Goal: Task Accomplishment & Management: Complete application form

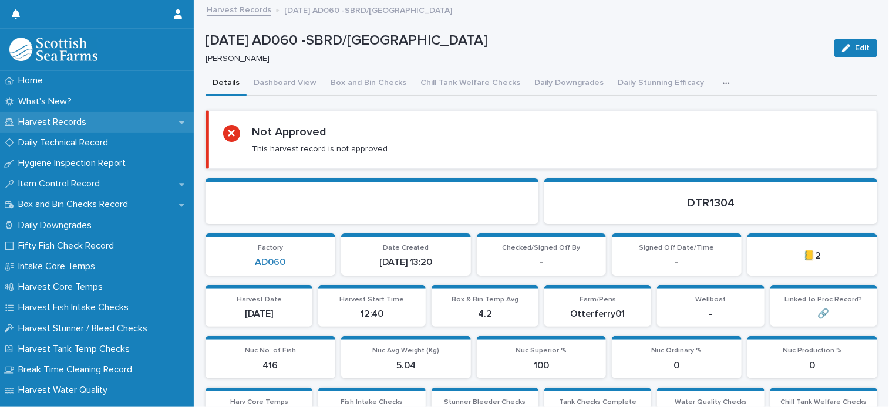
click at [80, 122] on p "Harvest Records" at bounding box center [55, 122] width 82 height 11
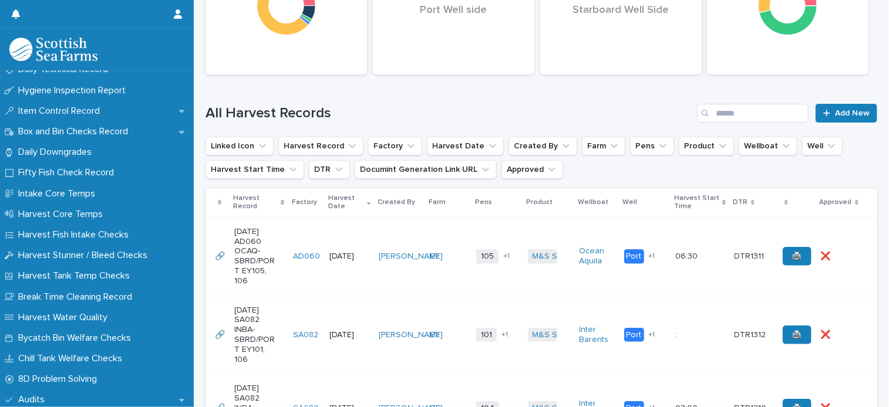
scroll to position [235, 0]
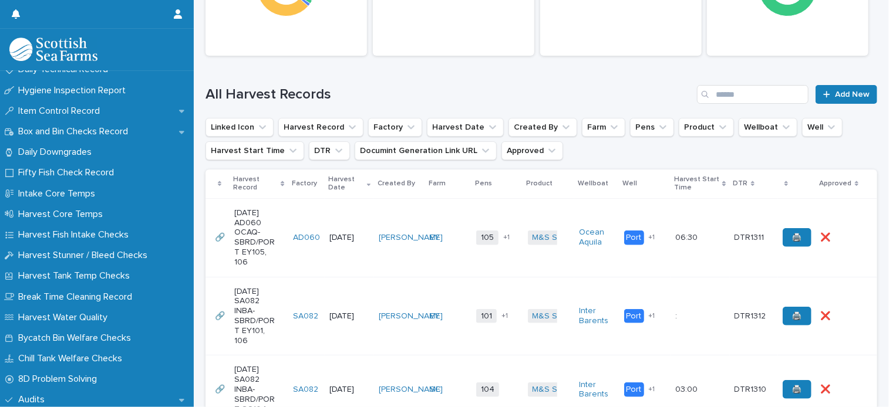
click at [425, 214] on td "EY" at bounding box center [448, 237] width 46 height 79
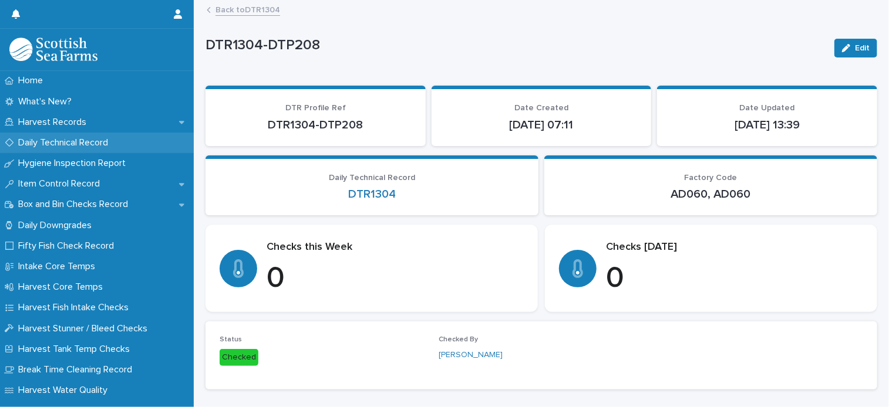
click at [76, 139] on p "Daily Technical Record" at bounding box center [66, 142] width 104 height 11
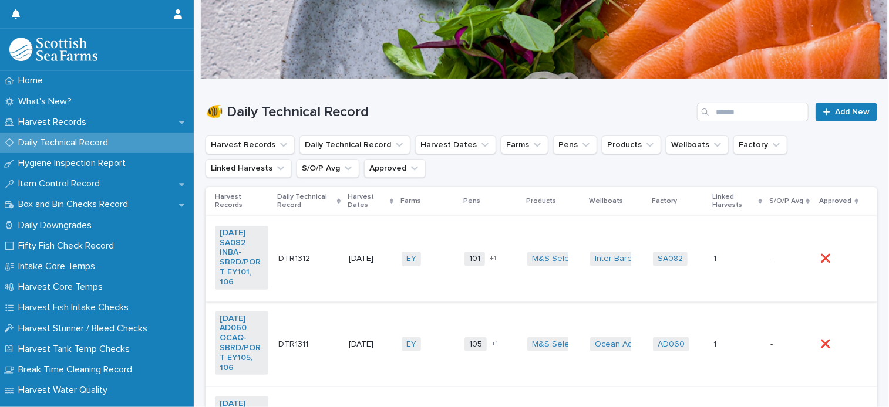
scroll to position [59, 0]
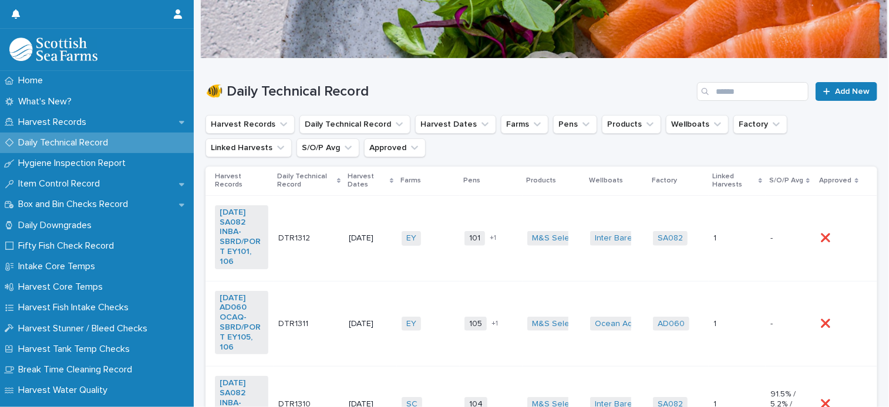
click at [432, 297] on td "EY + 0" at bounding box center [428, 324] width 63 height 86
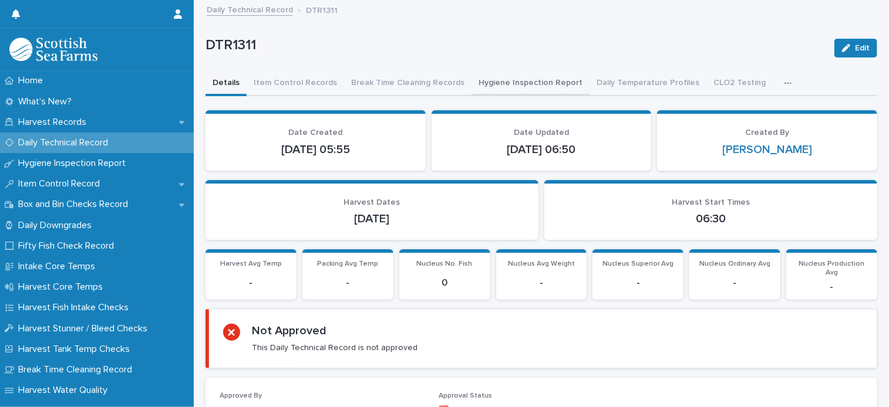
click at [471, 85] on button "Hygiene Inspection Report" at bounding box center [530, 84] width 118 height 25
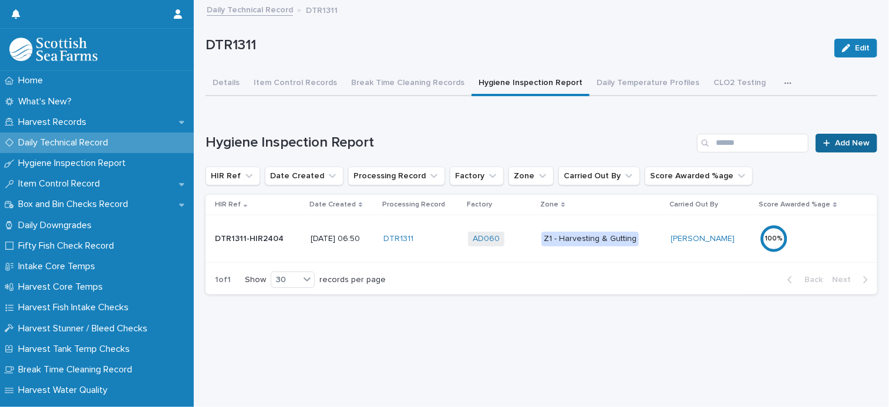
click at [845, 147] on link "Add New" at bounding box center [846, 143] width 62 height 19
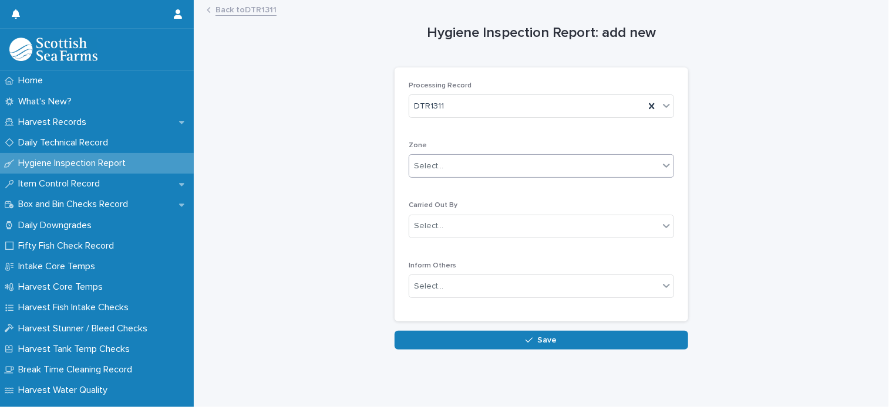
click at [463, 171] on div "Select..." at bounding box center [534, 166] width 250 height 19
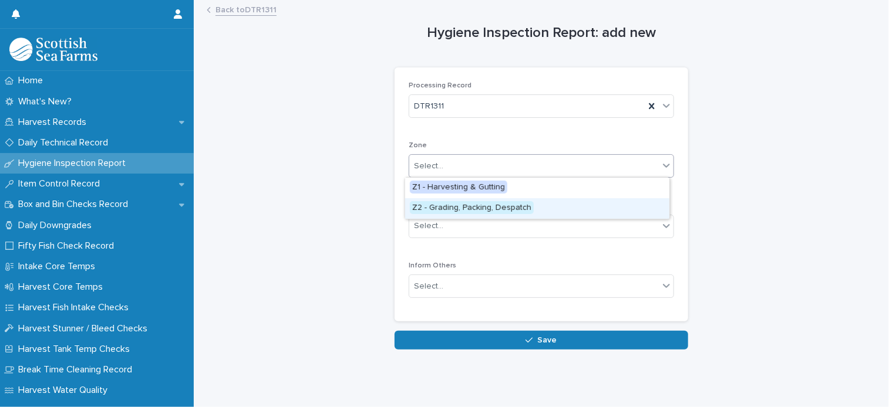
click at [548, 208] on div "Z2 - Grading, Packing, Despatch" at bounding box center [537, 208] width 264 height 21
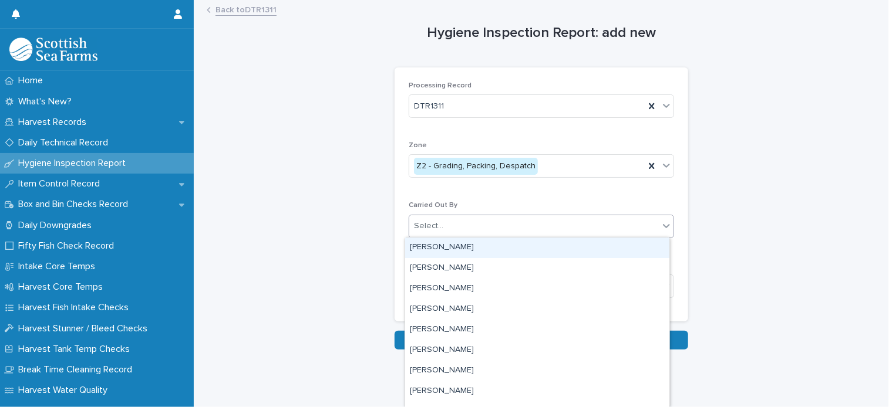
click at [456, 220] on div "Select..." at bounding box center [534, 226] width 250 height 19
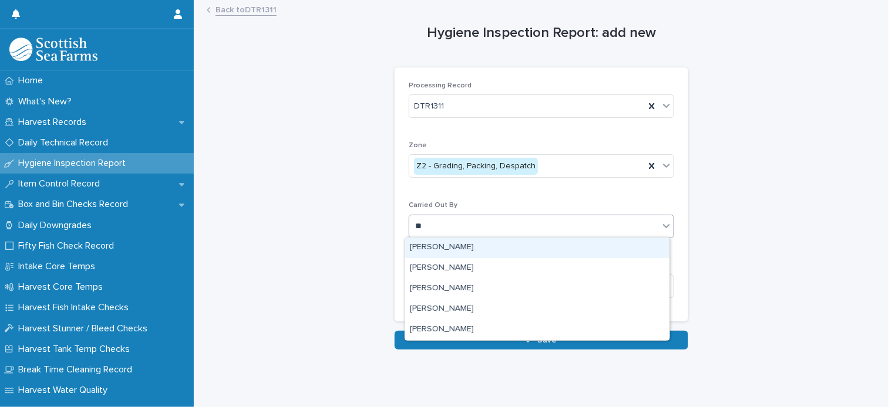
type input "***"
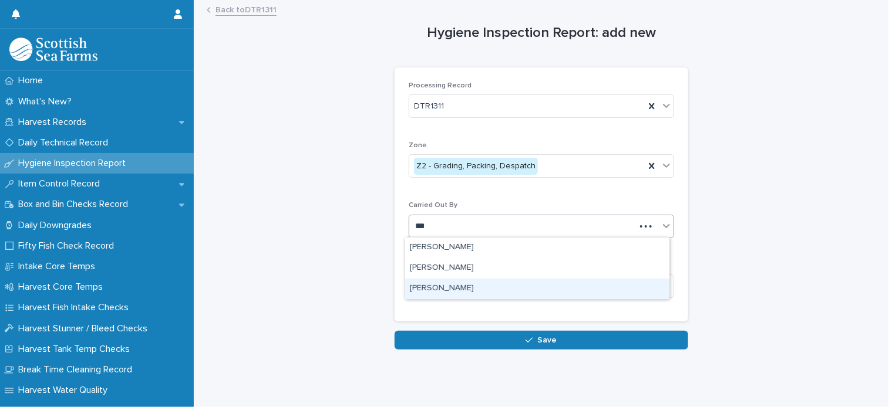
click at [440, 285] on div "Ionel Stoica" at bounding box center [537, 289] width 264 height 21
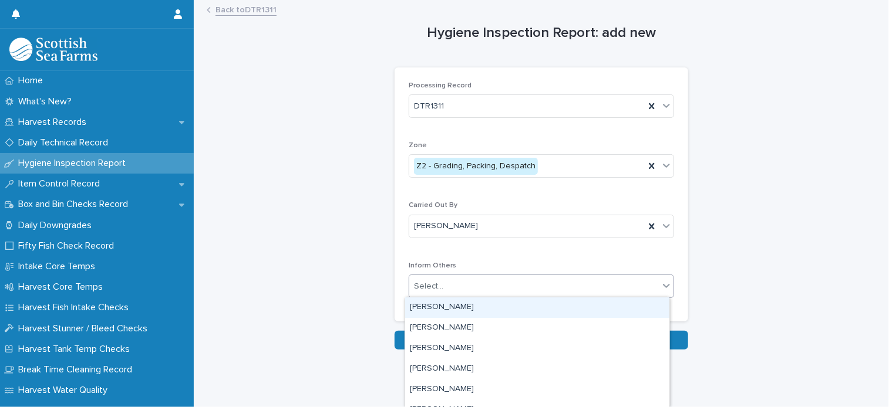
click at [440, 285] on div "Select..." at bounding box center [534, 286] width 250 height 19
type input "**"
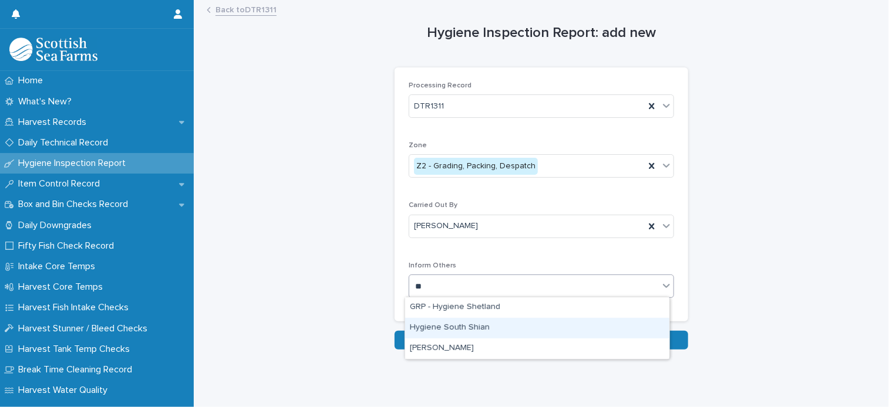
click at [446, 321] on div "Hygiene South Shian" at bounding box center [537, 328] width 264 height 21
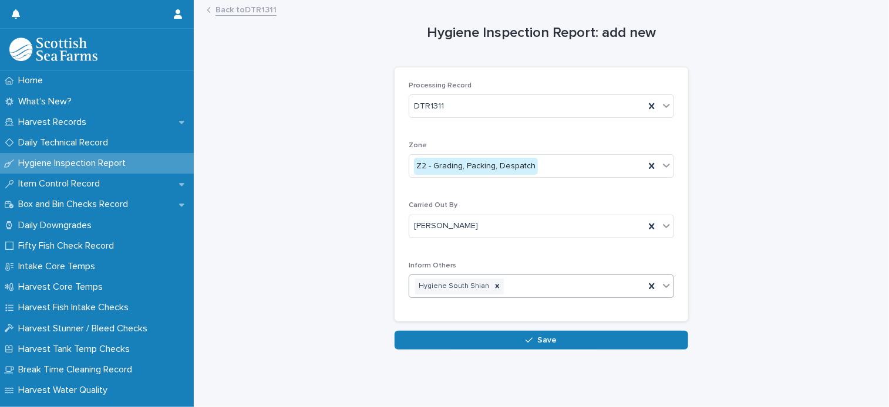
click at [540, 350] on div "Loading... Saving… Loading... Saving… Hygiene Inspection Report: add new Loadin…" at bounding box center [541, 190] width 683 height 378
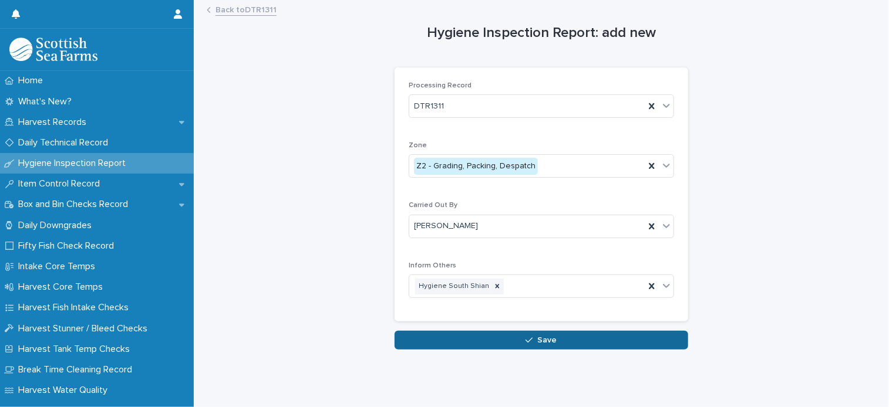
click at [541, 348] on button "Save" at bounding box center [542, 340] width 294 height 19
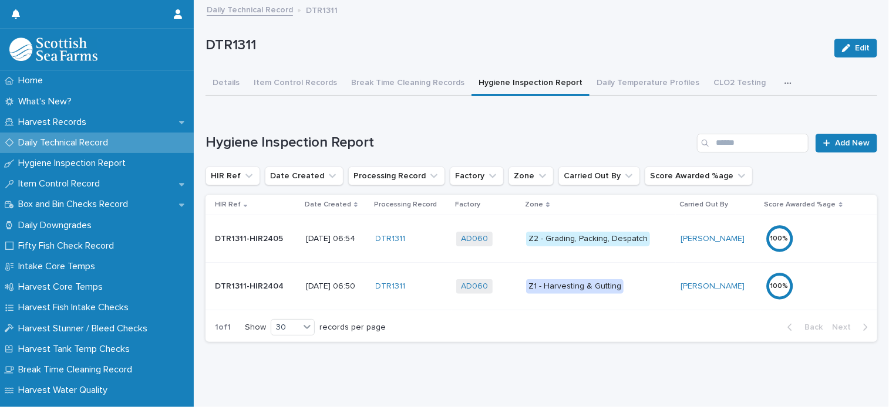
click at [439, 237] on div "DTR1311" at bounding box center [412, 239] width 72 height 10
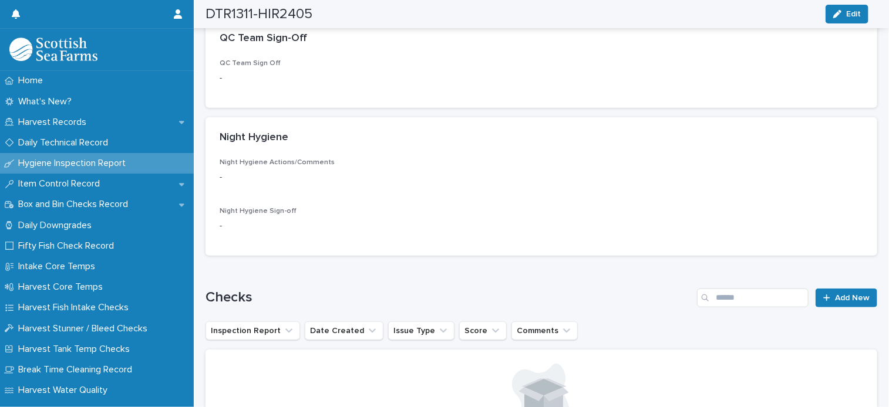
scroll to position [470, 0]
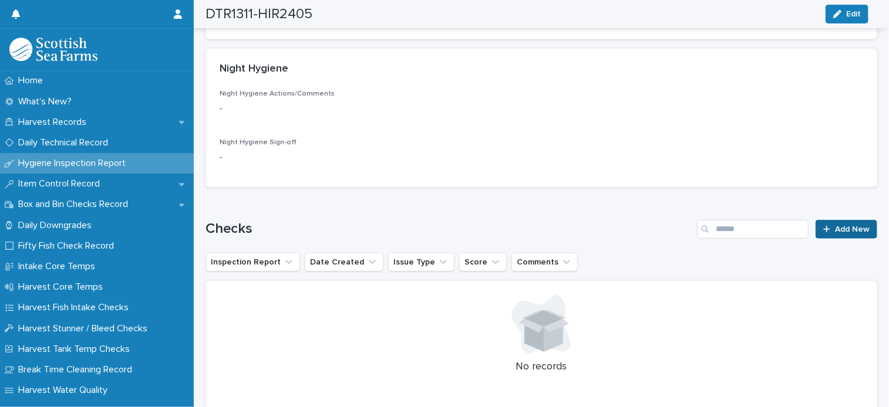
click at [835, 232] on span "Add New" at bounding box center [852, 229] width 35 height 8
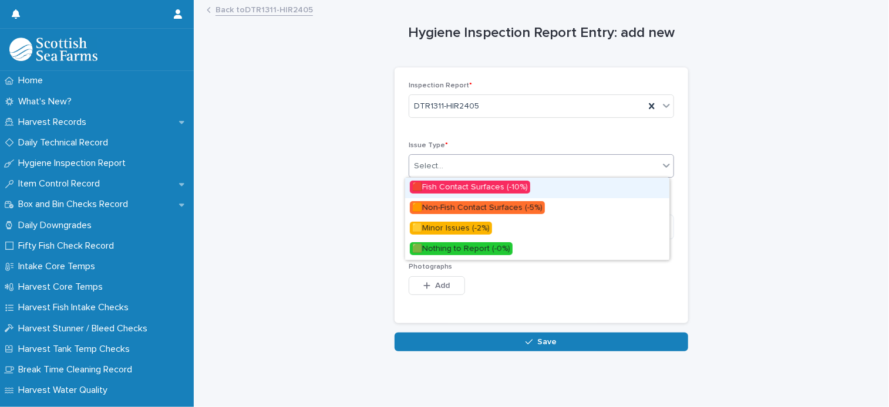
click at [441, 175] on div "Select..." at bounding box center [534, 166] width 250 height 19
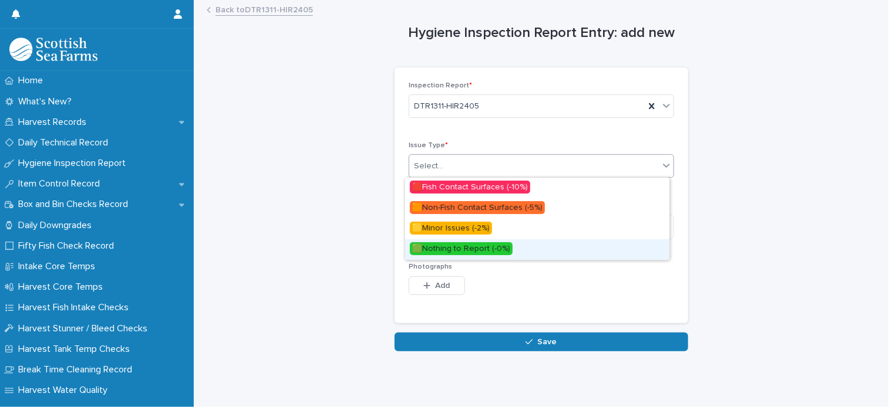
click at [514, 250] on div "🟩Nothing to Report (-0%)" at bounding box center [537, 250] width 264 height 21
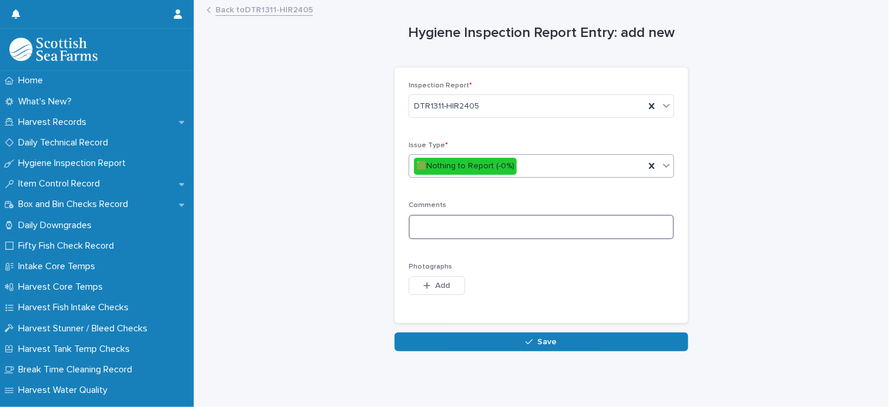
click at [467, 229] on textarea at bounding box center [541, 227] width 265 height 25
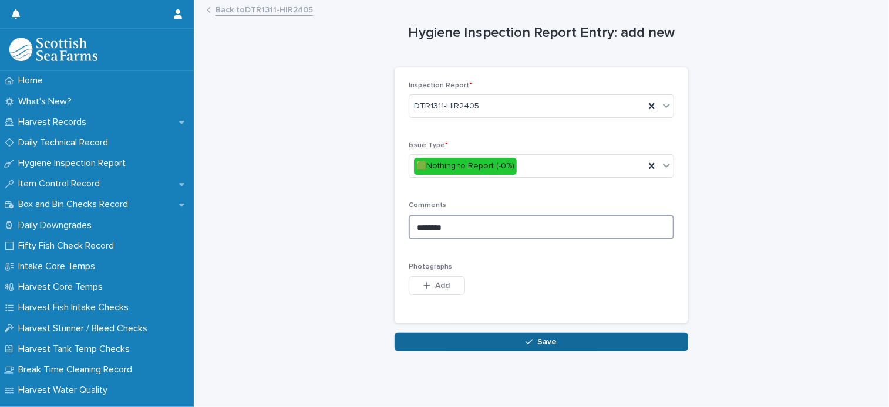
type textarea "********"
click at [500, 340] on button "Save" at bounding box center [542, 342] width 294 height 19
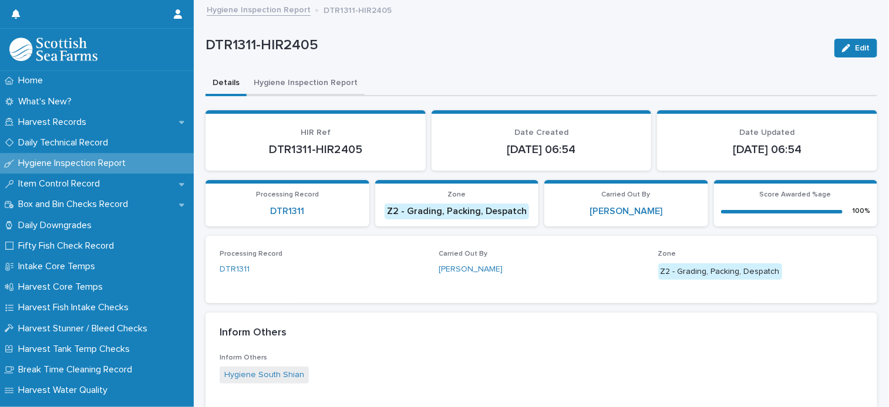
click at [299, 77] on button "Hygiene Inspection Report" at bounding box center [306, 84] width 118 height 25
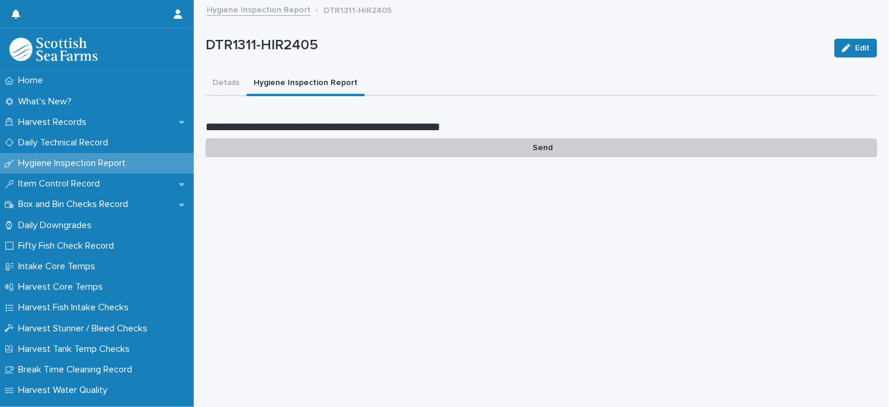
click at [516, 153] on p "Send" at bounding box center [541, 148] width 672 height 19
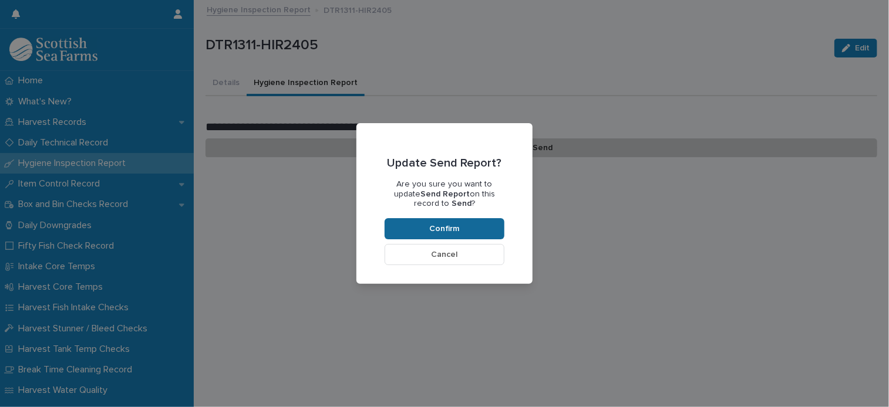
click at [489, 232] on button "Confirm" at bounding box center [445, 228] width 120 height 21
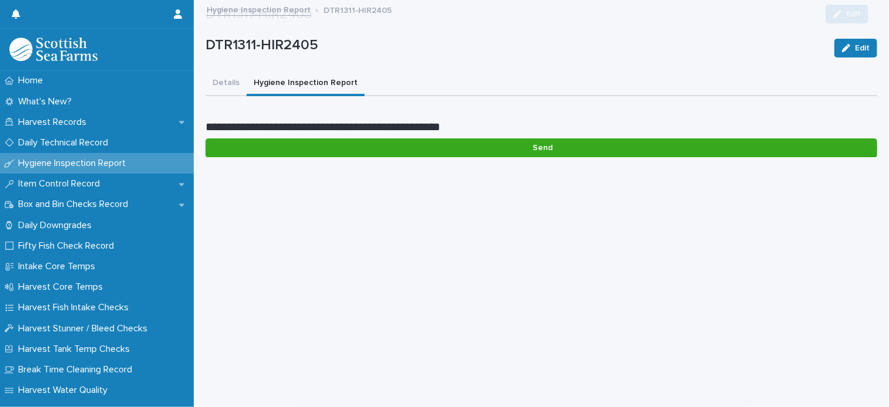
scroll to position [98, 0]
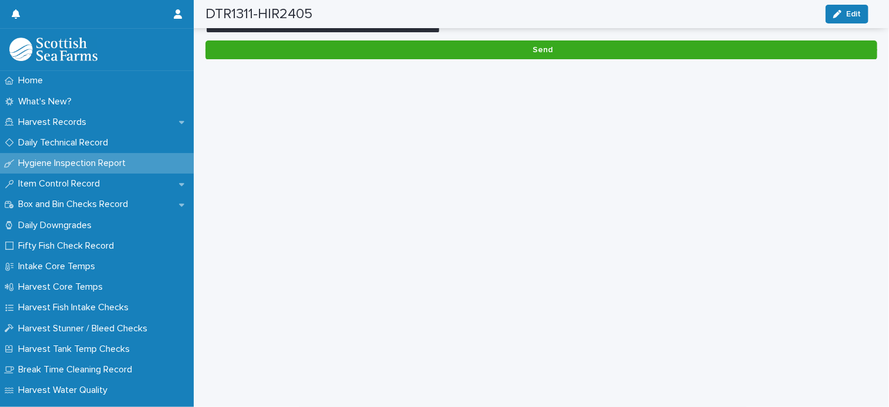
click at [61, 161] on p "Hygiene Inspection Report" at bounding box center [75, 163] width 122 height 11
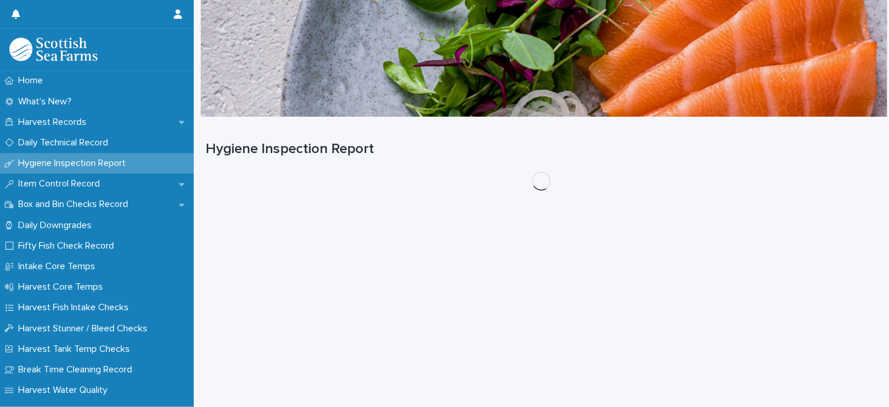
click at [61, 154] on div "Hygiene Inspection Report" at bounding box center [97, 163] width 194 height 21
click at [62, 149] on p "Daily Technical Record" at bounding box center [66, 142] width 104 height 11
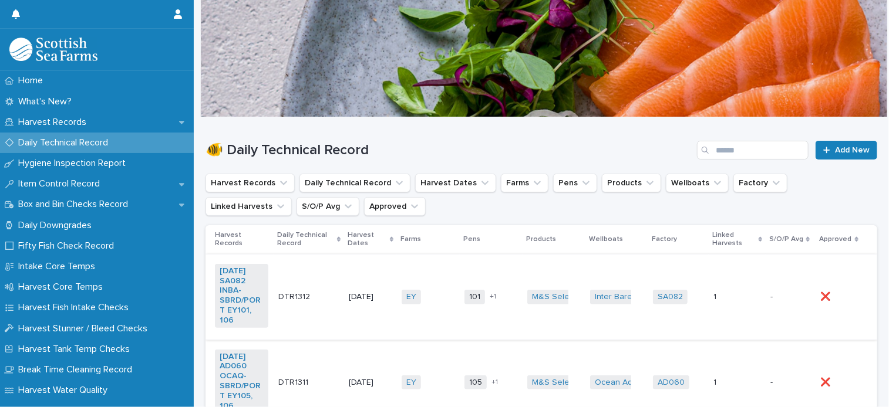
scroll to position [117, 0]
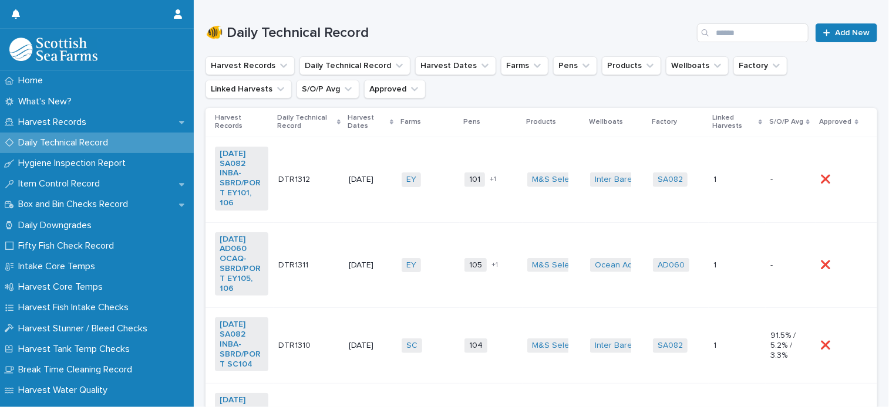
click at [318, 247] on td "DTR1311 DTR1311" at bounding box center [309, 266] width 70 height 86
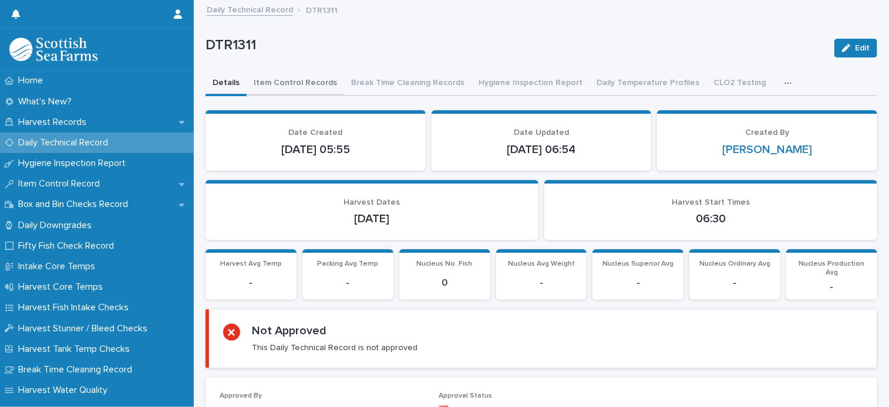
click at [286, 89] on button "Item Control Records" at bounding box center [295, 84] width 97 height 25
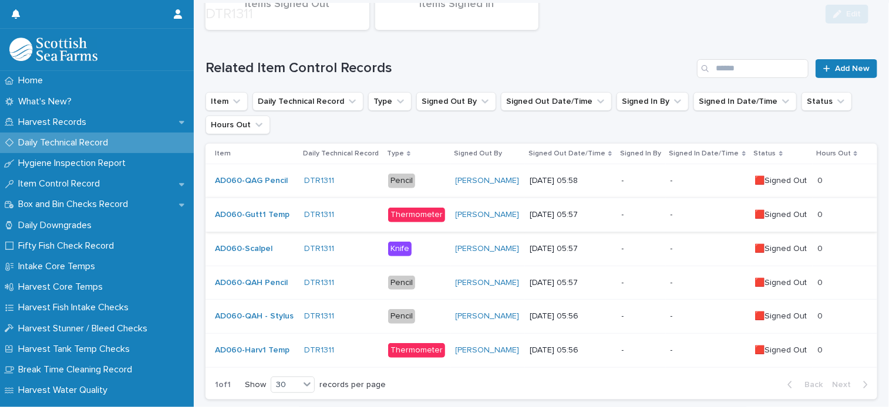
scroll to position [176, 0]
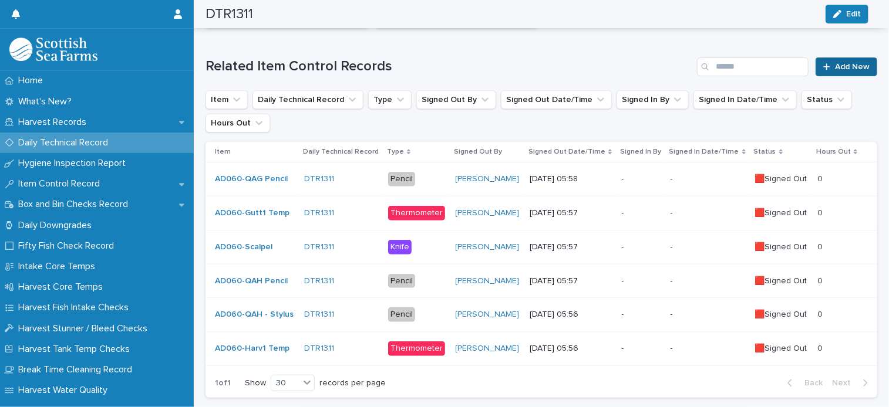
click at [817, 75] on link "Add New" at bounding box center [846, 67] width 62 height 19
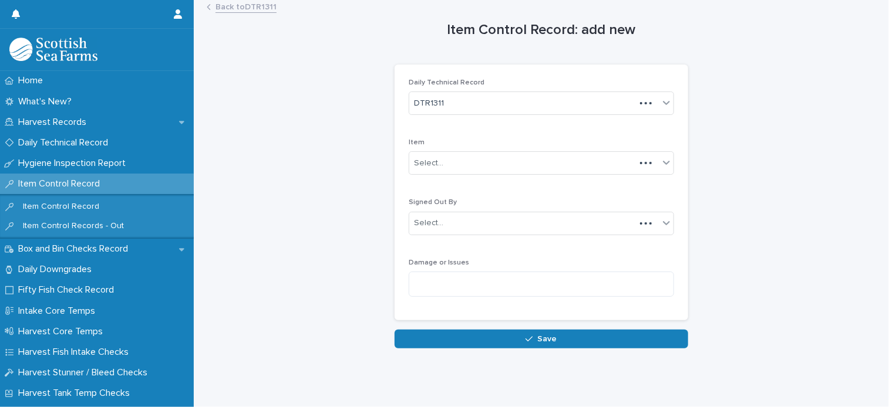
scroll to position [2, 0]
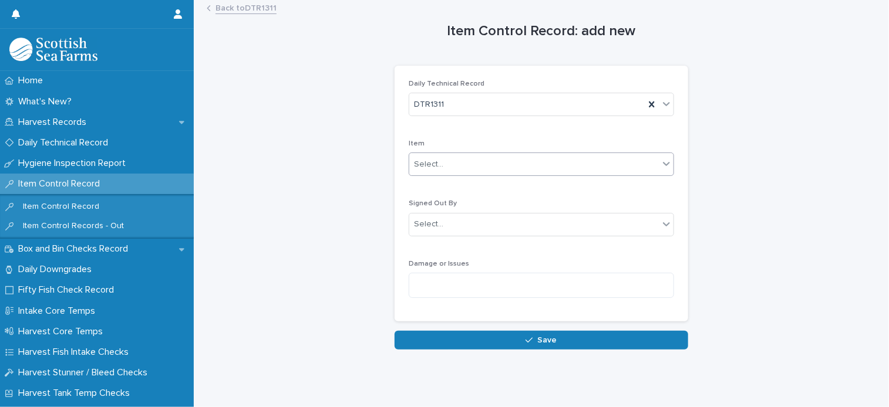
click at [494, 157] on div "Select..." at bounding box center [534, 164] width 250 height 19
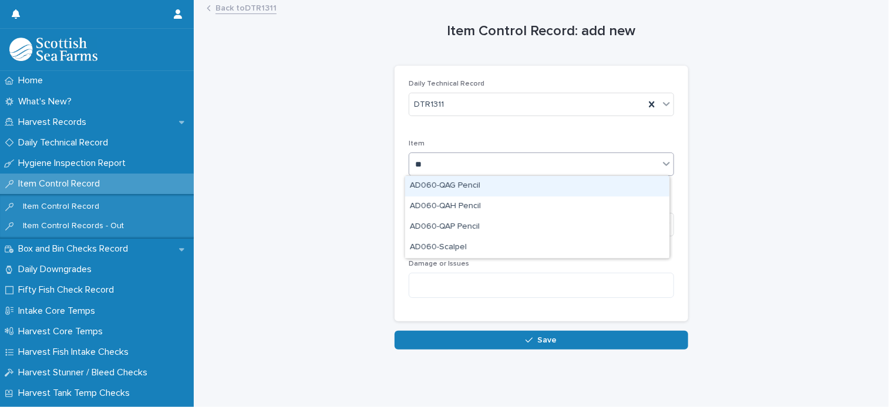
type input "***"
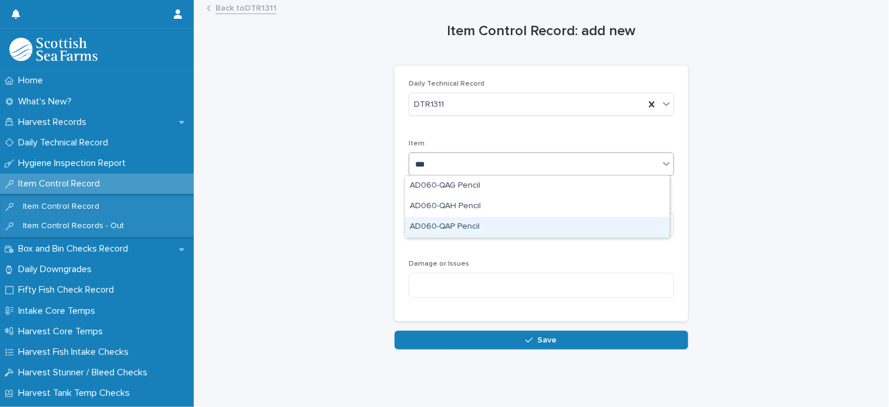
click at [466, 223] on div "AD060-QAP Pencil" at bounding box center [537, 227] width 264 height 21
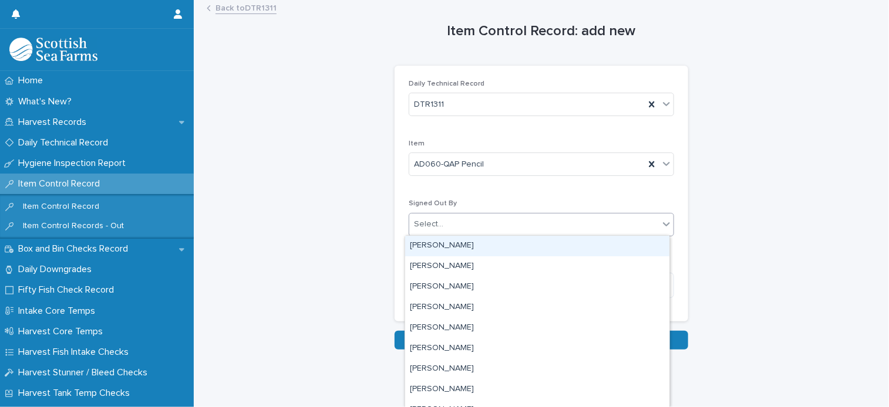
click at [450, 222] on div "Select..." at bounding box center [534, 224] width 250 height 19
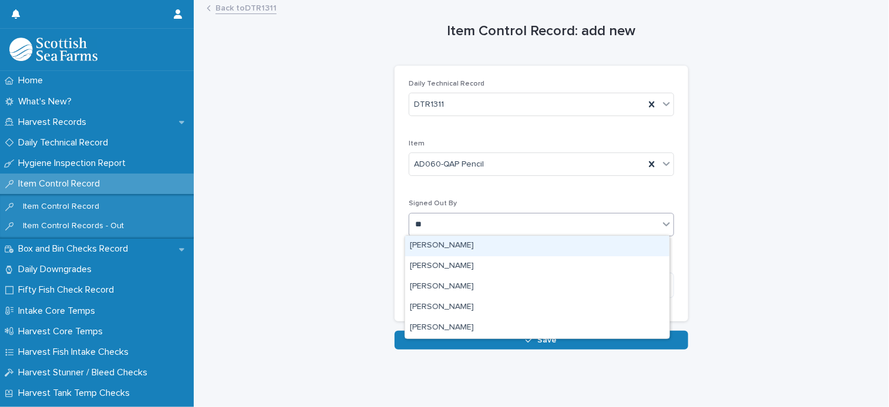
type input "***"
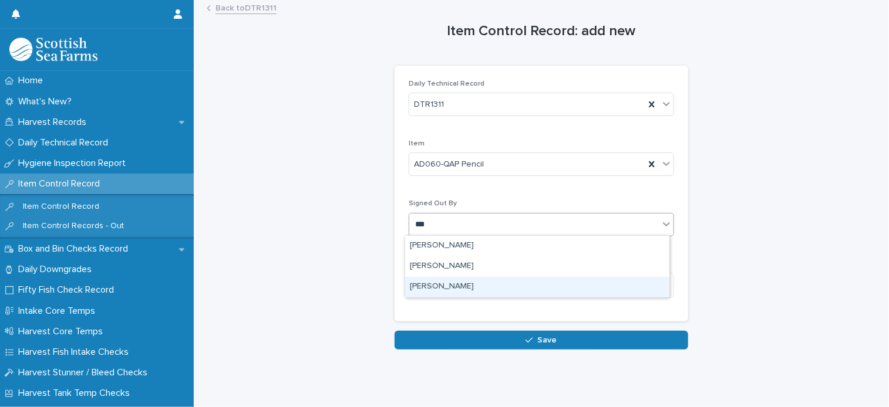
click at [450, 281] on div "Ionel Stoica" at bounding box center [537, 287] width 264 height 21
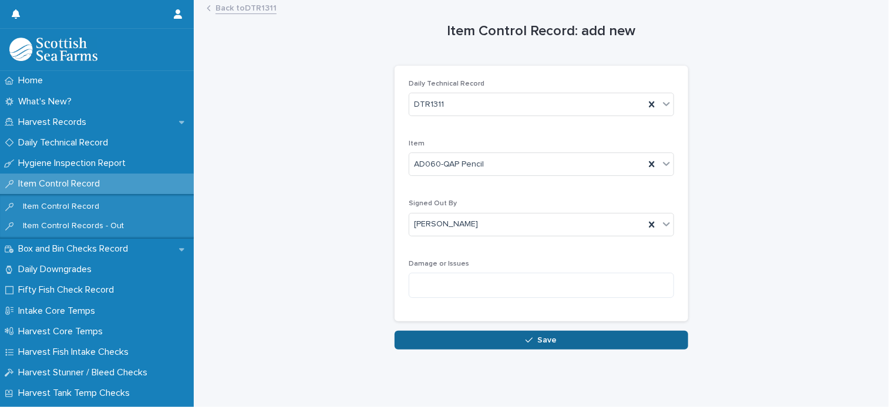
click at [528, 342] on icon "button" at bounding box center [528, 340] width 7 height 8
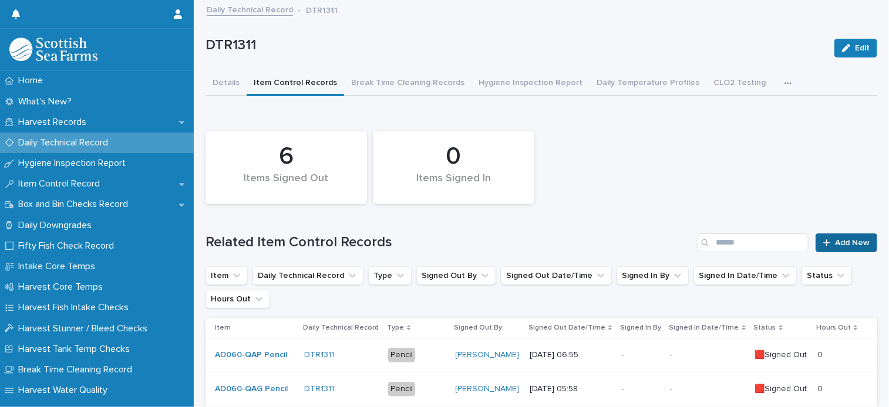
click at [839, 245] on span "Add New" at bounding box center [852, 243] width 35 height 8
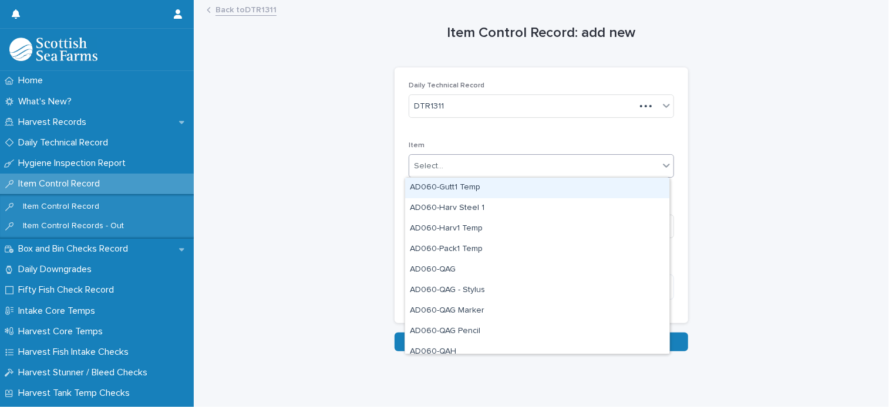
click at [507, 177] on body "Home What's New? Harvest Records Daily Technical Record Hygiene Inspection Repo…" at bounding box center [444, 203] width 889 height 407
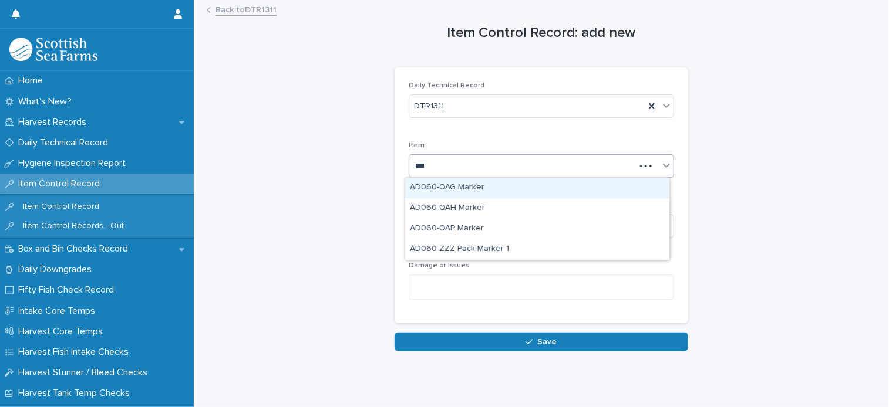
type input "****"
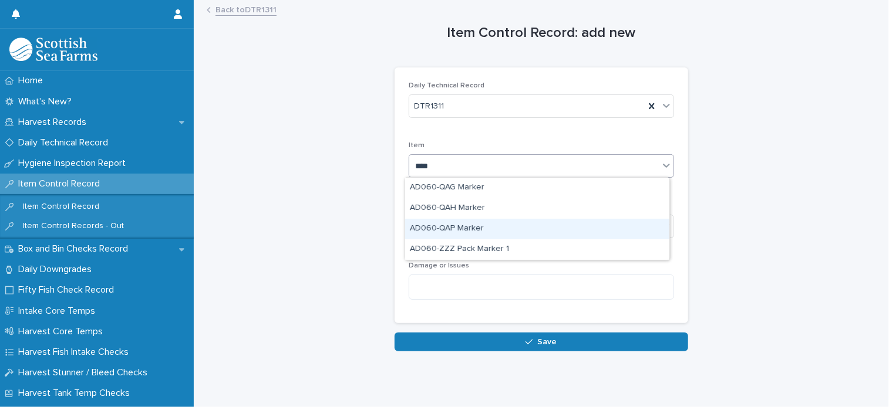
click at [473, 230] on div "AD060-QAP Marker" at bounding box center [537, 229] width 264 height 21
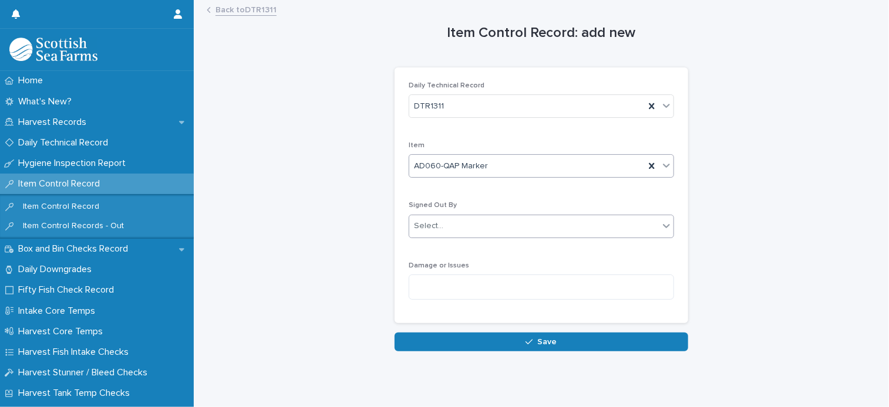
click at [456, 232] on div "Select..." at bounding box center [534, 226] width 250 height 19
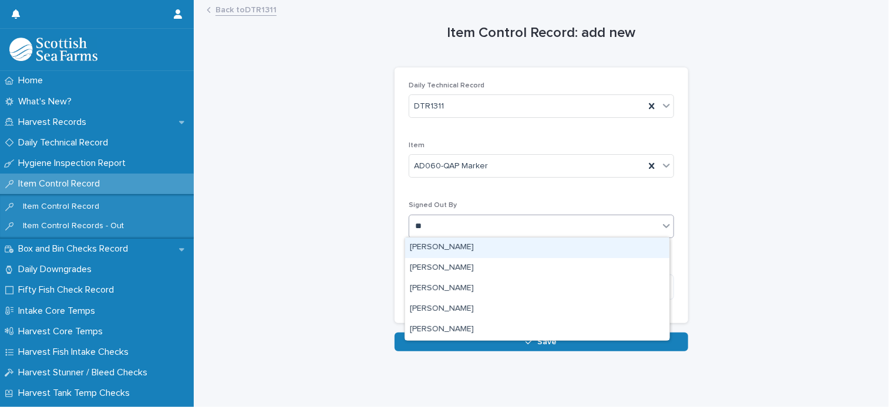
type input "***"
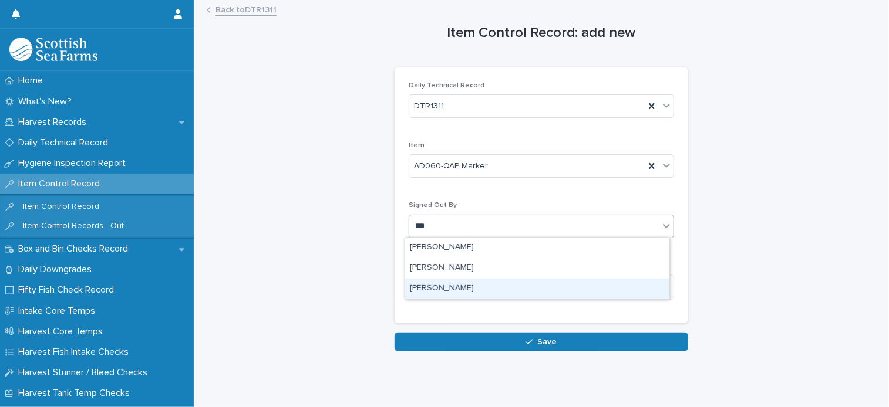
click at [447, 291] on div "Ionel Stoica" at bounding box center [537, 289] width 264 height 21
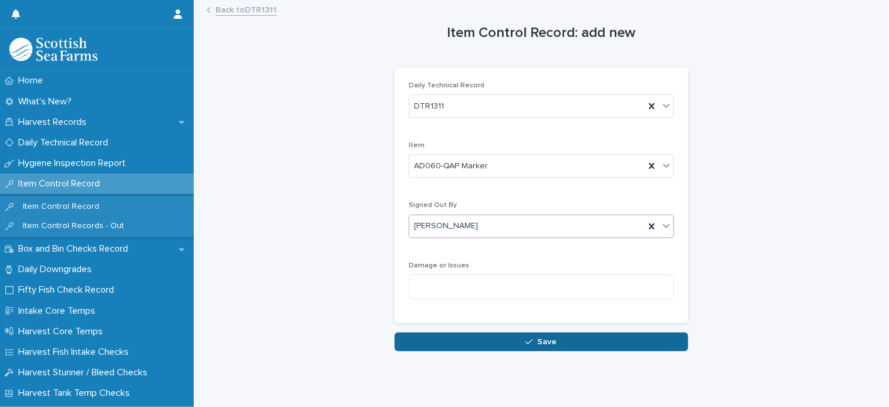
click at [538, 338] on span "Save" at bounding box center [547, 342] width 19 height 8
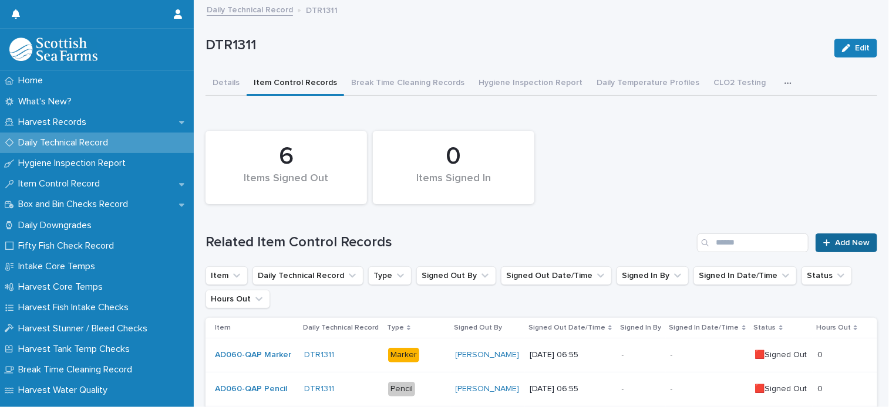
click at [838, 244] on span "Add New" at bounding box center [852, 243] width 35 height 8
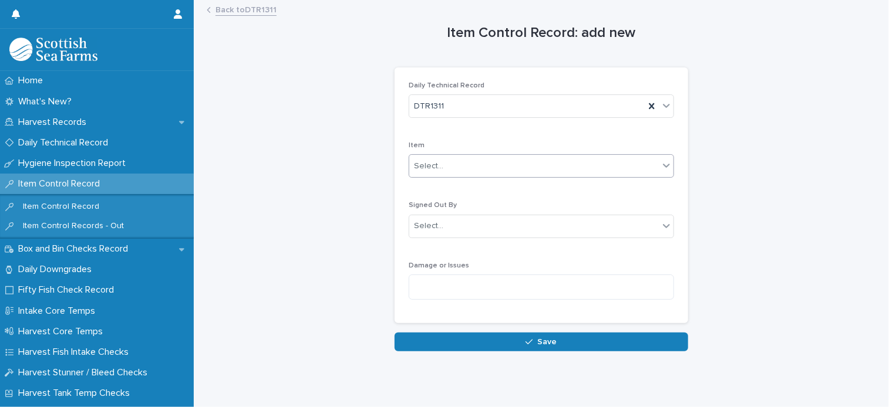
click at [484, 171] on div "Select..." at bounding box center [534, 166] width 250 height 19
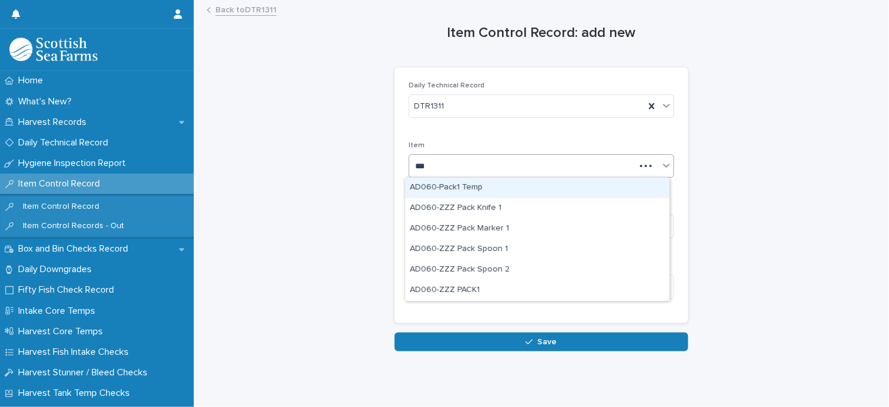
type input "****"
click at [481, 190] on div "AD060-Pack1 Temp" at bounding box center [537, 188] width 264 height 21
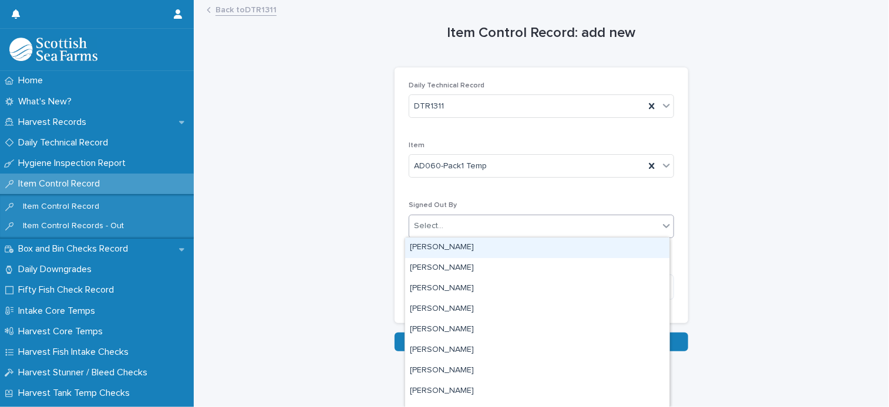
click at [463, 230] on div "Select..." at bounding box center [534, 226] width 250 height 19
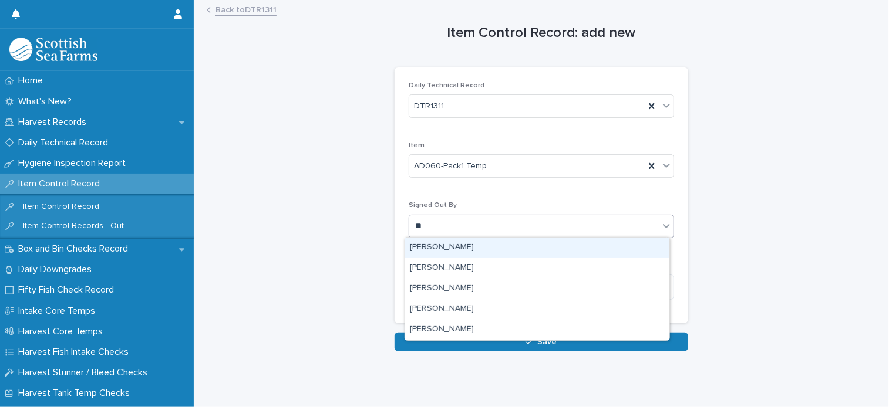
type input "***"
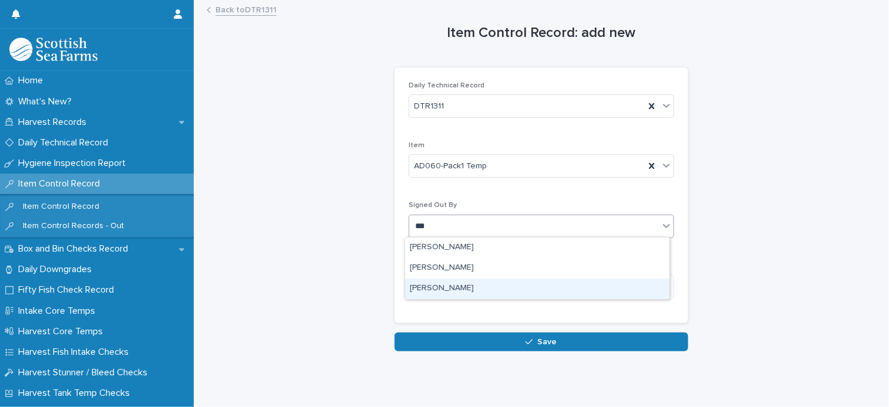
click at [451, 287] on div "Ionel Stoica" at bounding box center [537, 289] width 264 height 21
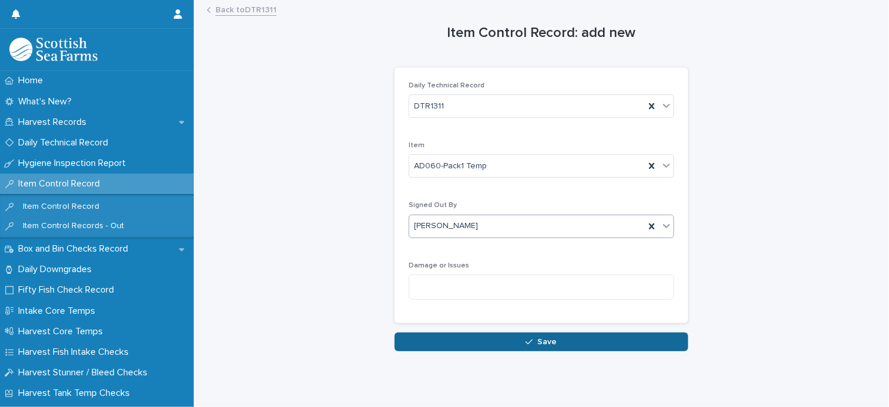
click at [539, 342] on span "Save" at bounding box center [547, 342] width 19 height 8
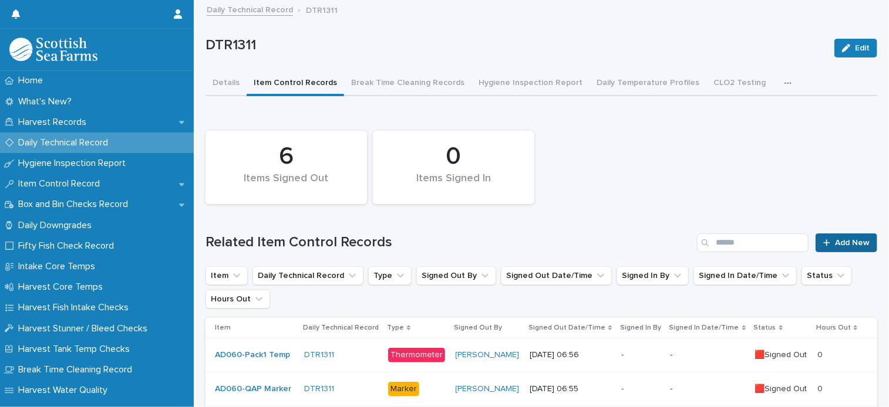
click at [853, 244] on span "Add New" at bounding box center [852, 243] width 35 height 8
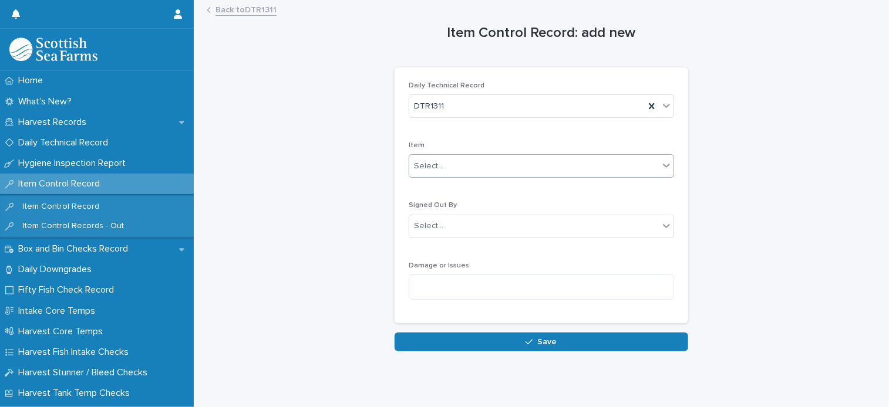
click at [474, 174] on div "Select..." at bounding box center [534, 166] width 250 height 19
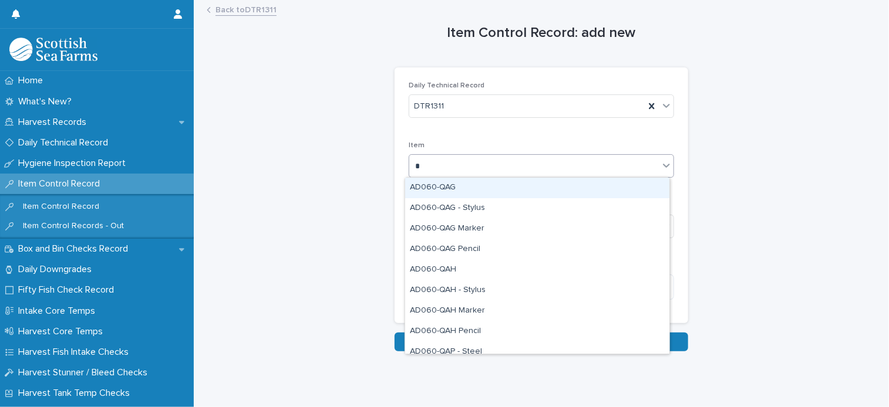
type input "**"
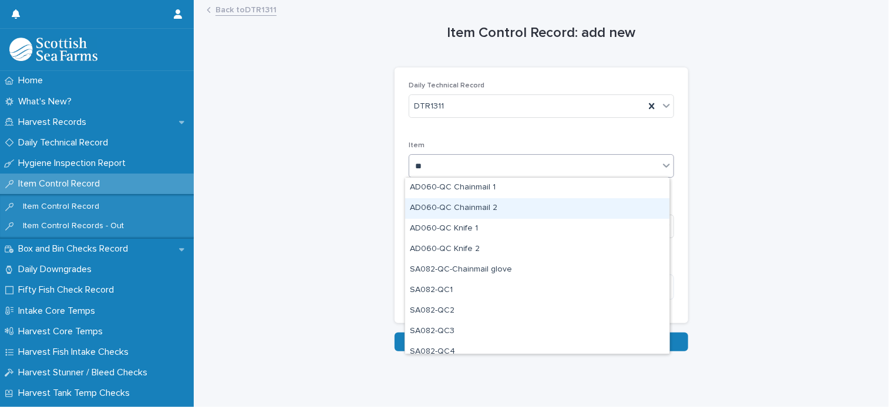
click at [472, 203] on div "AD060-QC Chainmail 2" at bounding box center [537, 208] width 264 height 21
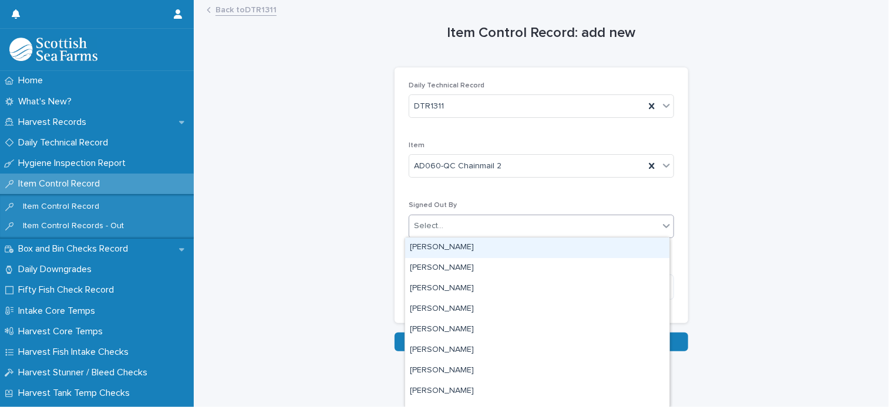
click at [436, 228] on div "Select..." at bounding box center [428, 226] width 29 height 12
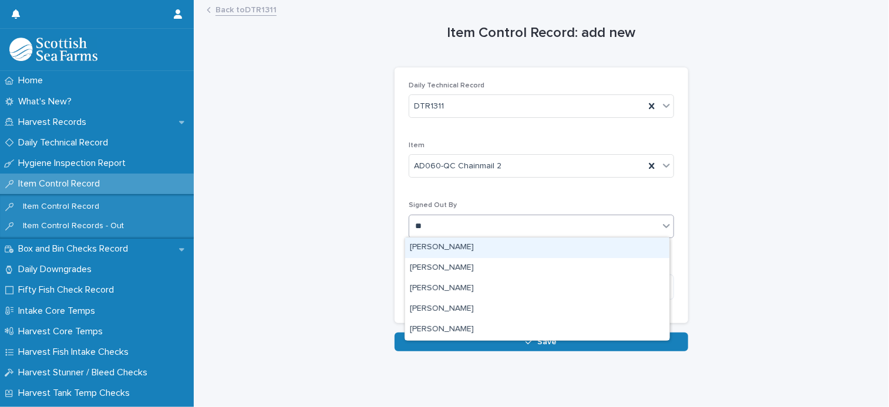
type input "***"
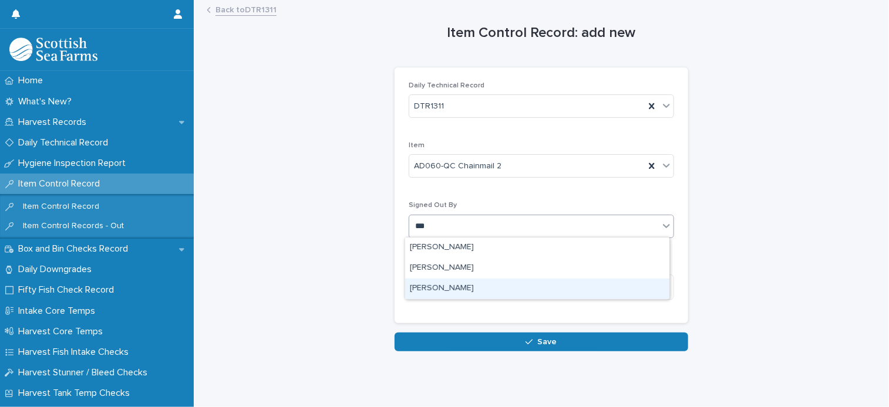
click at [440, 288] on div "Ionel Stoica" at bounding box center [537, 289] width 264 height 21
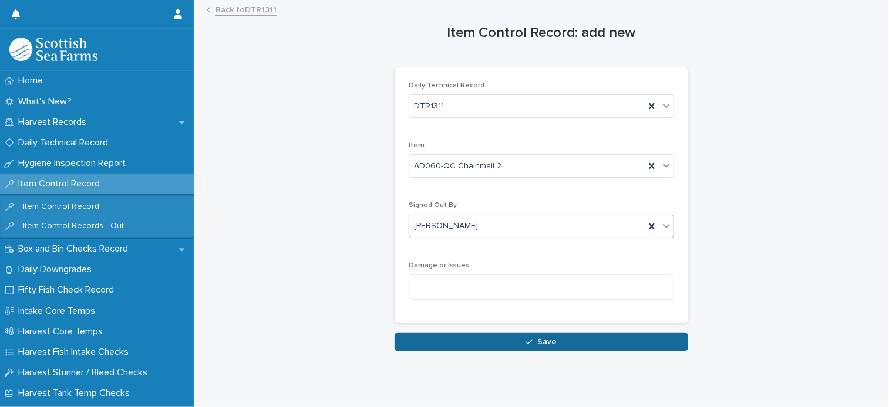
click at [534, 346] on button "Save" at bounding box center [542, 342] width 294 height 19
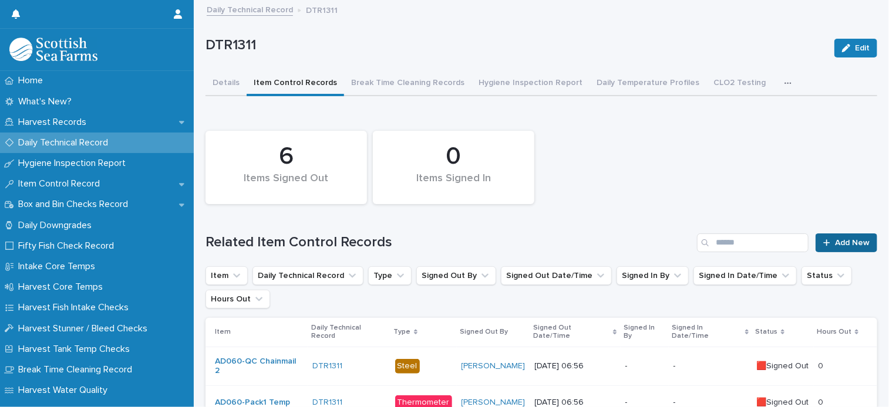
click at [835, 245] on span "Add New" at bounding box center [852, 243] width 35 height 8
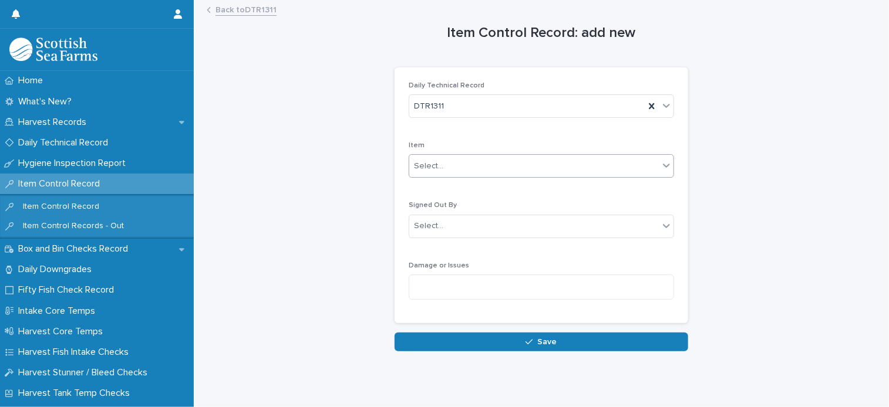
click at [458, 172] on div "Select..." at bounding box center [534, 166] width 250 height 19
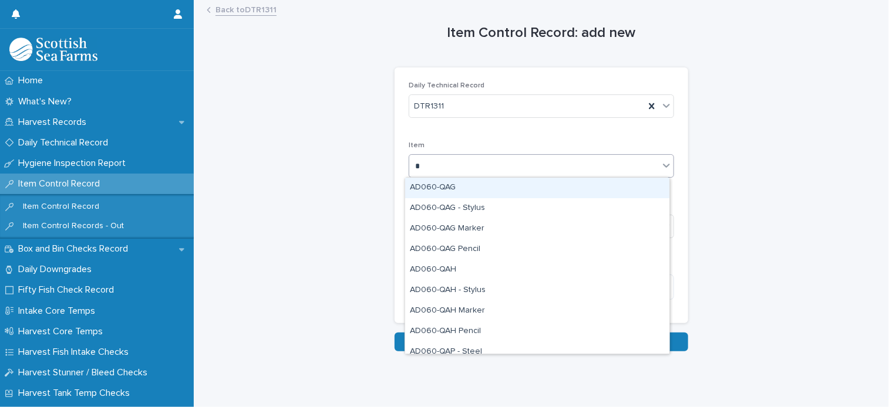
type input "**"
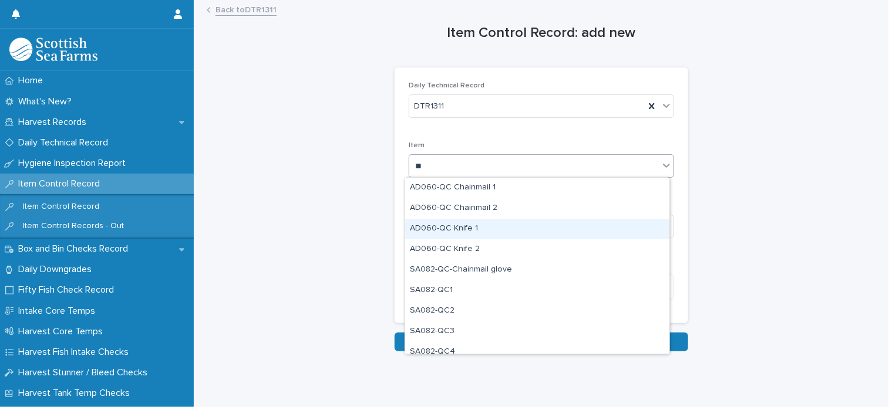
click at [458, 224] on div "AD060-QC Knife 1" at bounding box center [537, 229] width 264 height 21
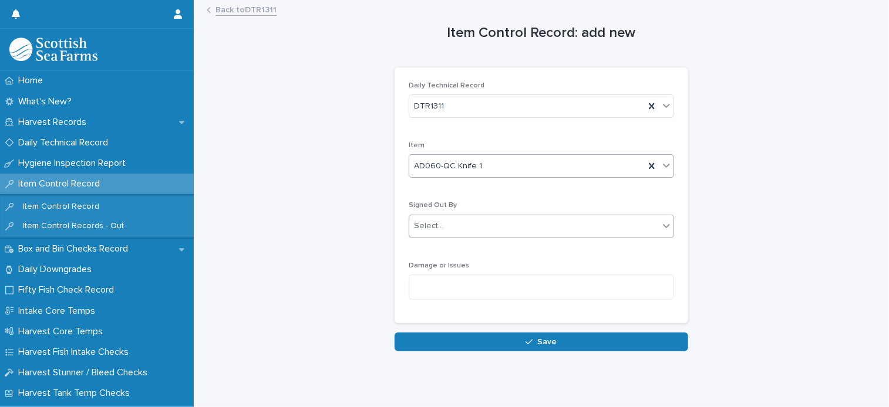
click at [441, 228] on div "Select..." at bounding box center [534, 226] width 250 height 19
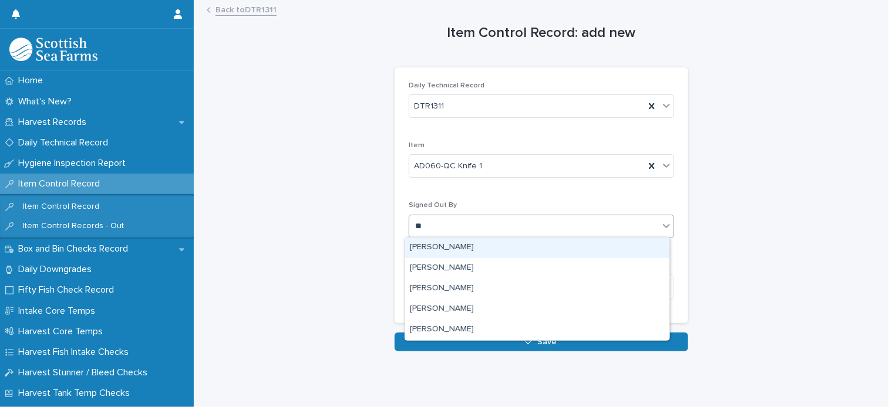
type input "***"
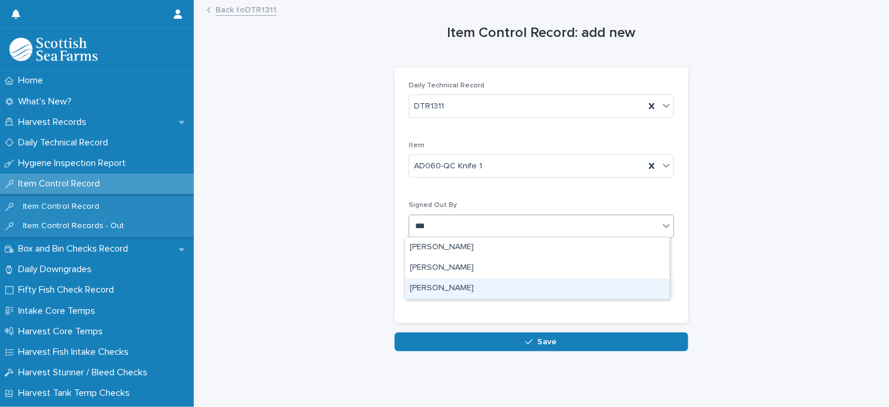
click at [453, 282] on div "Ionel Stoica" at bounding box center [537, 289] width 264 height 21
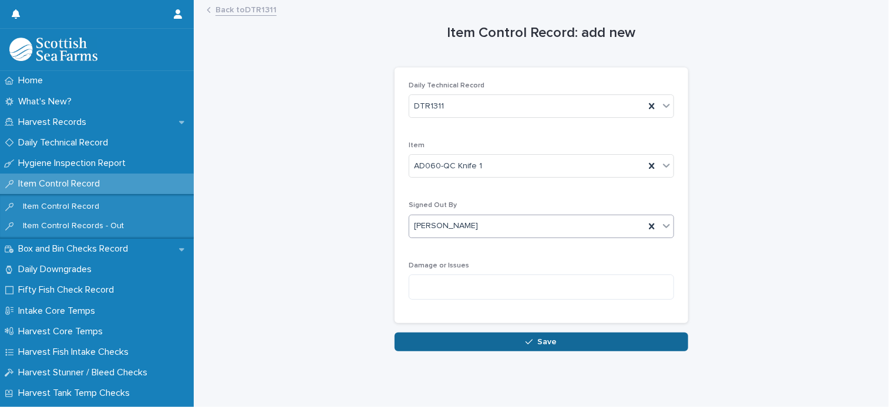
click at [555, 341] on button "Save" at bounding box center [542, 342] width 294 height 19
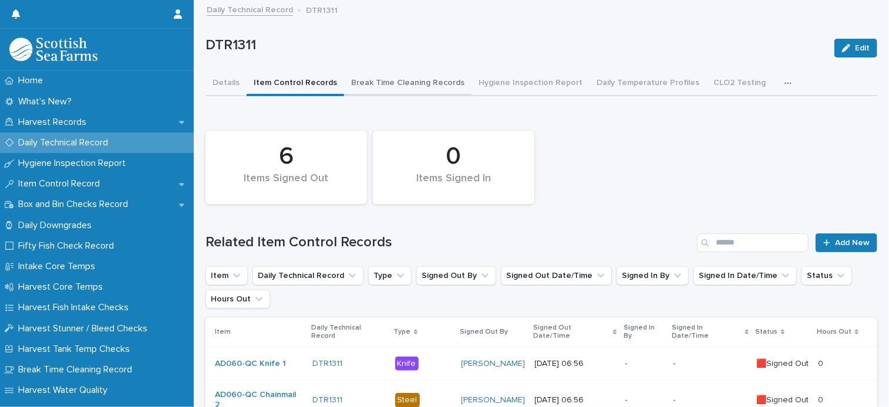
click at [413, 76] on button "Break Time Cleaning Records" at bounding box center [407, 84] width 127 height 25
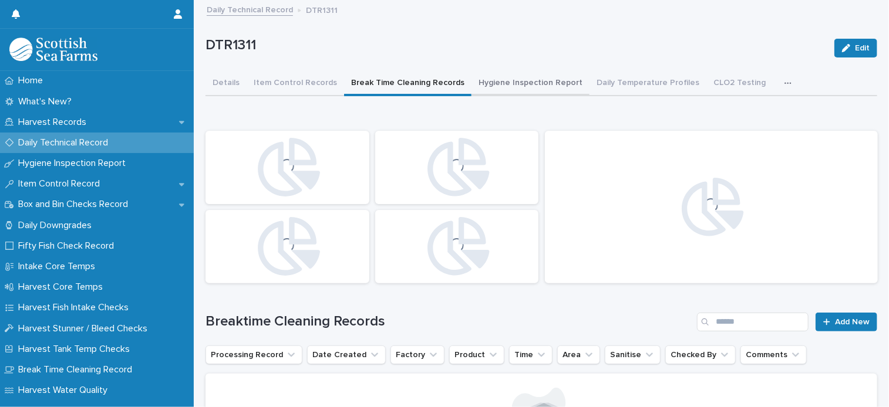
click at [549, 83] on button "Hygiene Inspection Report" at bounding box center [530, 84] width 118 height 25
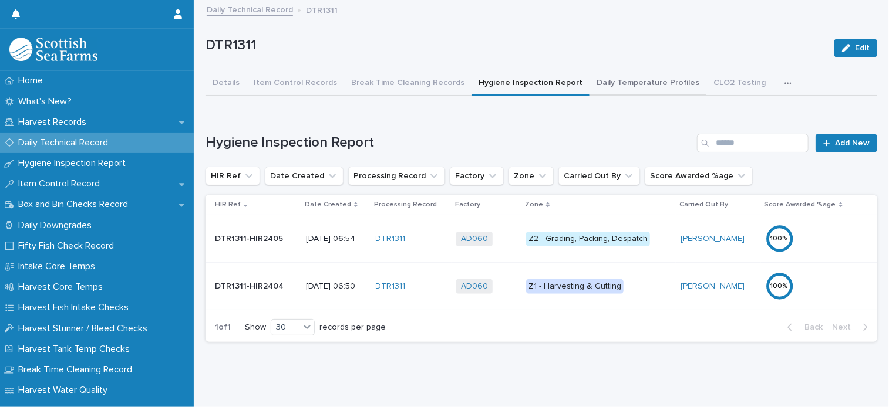
click at [625, 84] on button "Daily Temperature Profiles" at bounding box center [647, 84] width 117 height 25
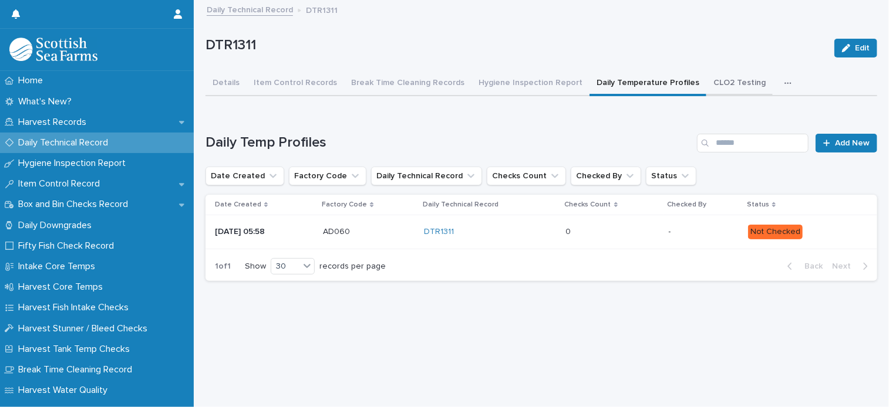
click at [728, 86] on button "CLO2 Testing" at bounding box center [739, 84] width 66 height 25
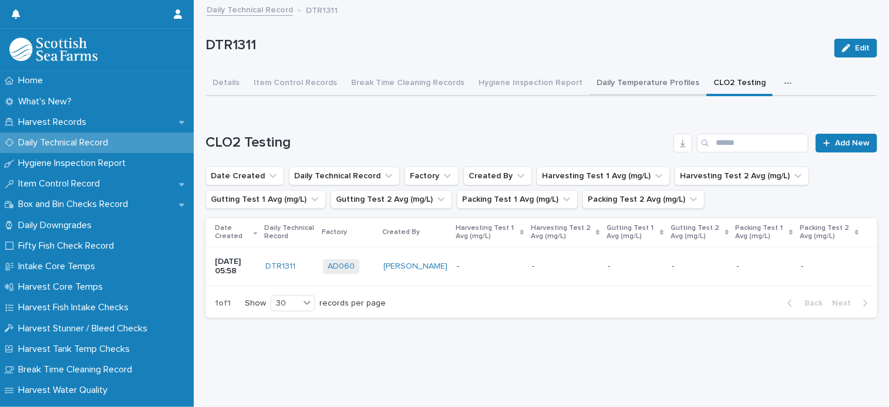
click at [658, 87] on button "Daily Temperature Profiles" at bounding box center [647, 84] width 117 height 25
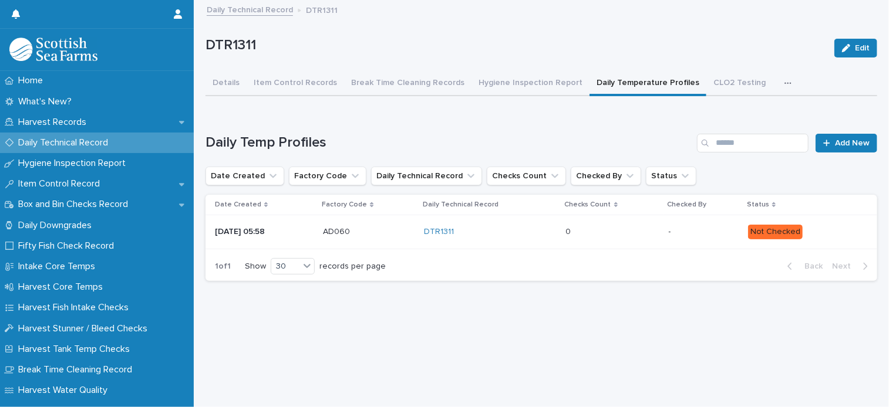
click at [641, 245] on td "0 0" at bounding box center [612, 232] width 103 height 34
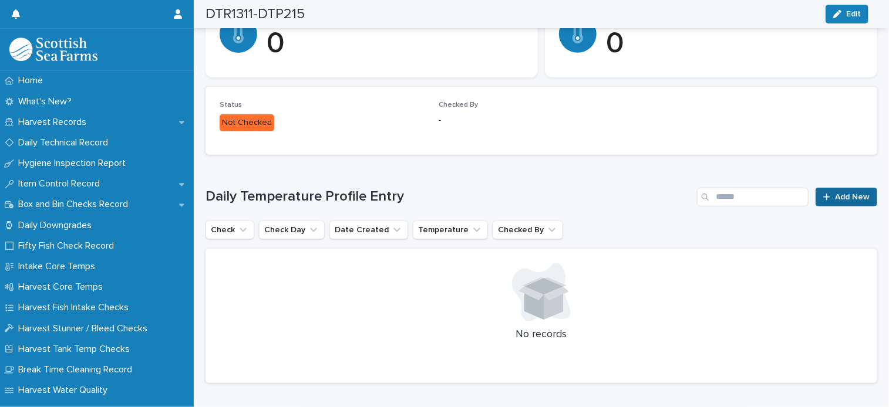
click at [862, 196] on link "Add New" at bounding box center [846, 197] width 62 height 19
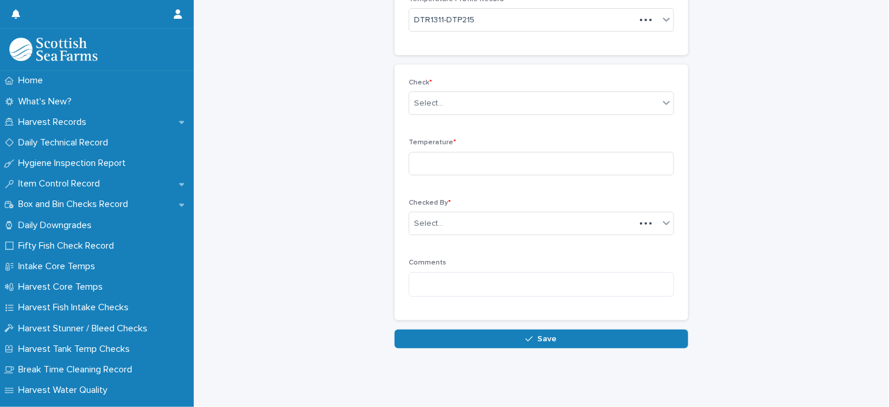
scroll to position [85, 0]
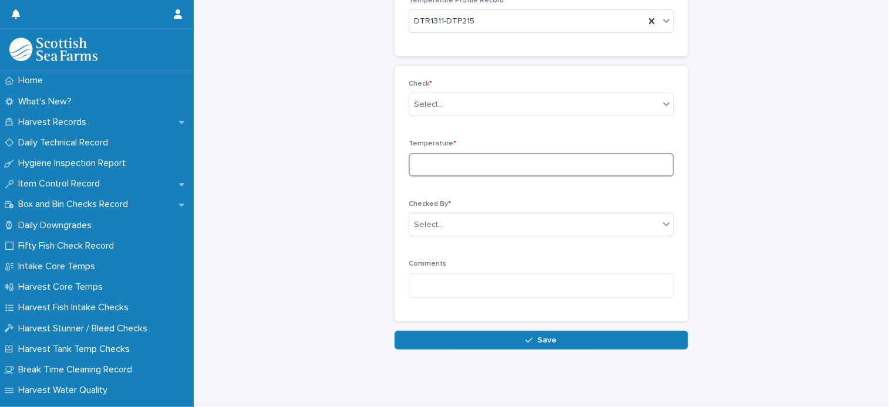
click at [488, 172] on input at bounding box center [541, 164] width 265 height 23
type input "****"
click at [451, 106] on div "Select..." at bounding box center [534, 104] width 250 height 19
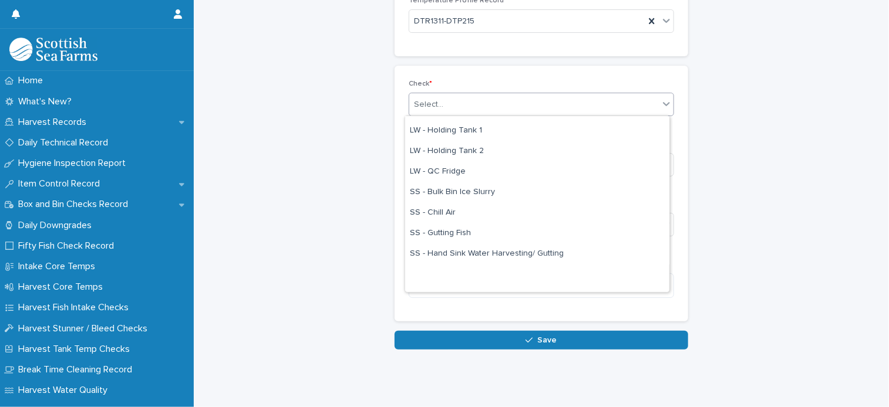
scroll to position [214, 0]
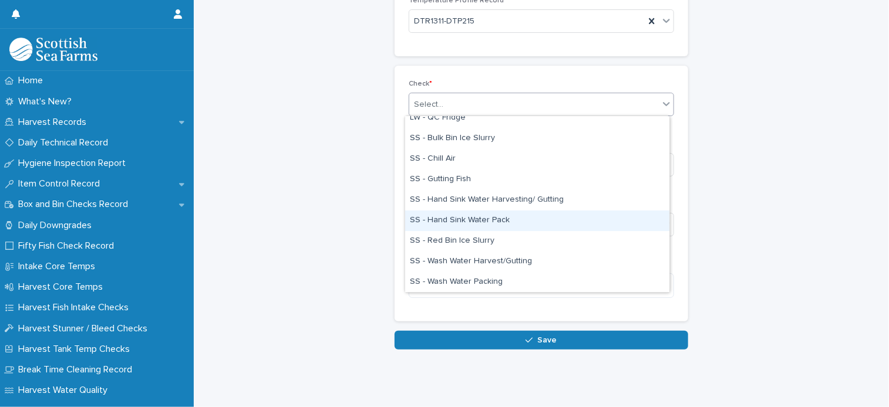
click at [466, 220] on div "SS - Hand Sink Water Pack" at bounding box center [537, 221] width 264 height 21
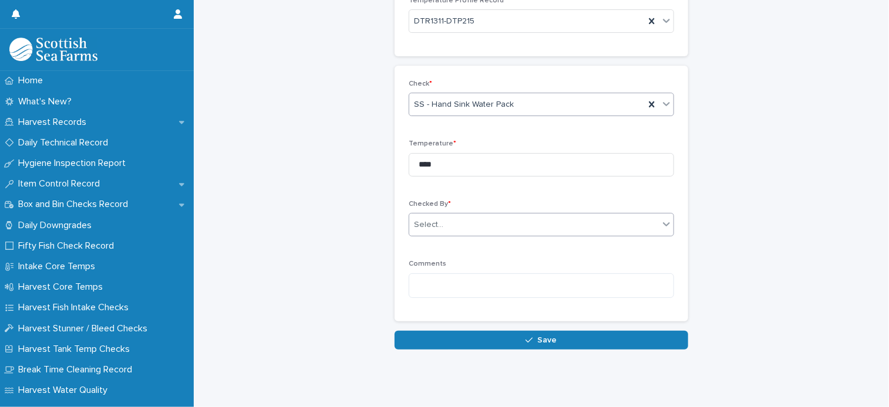
click at [457, 228] on div "Select..." at bounding box center [534, 224] width 250 height 19
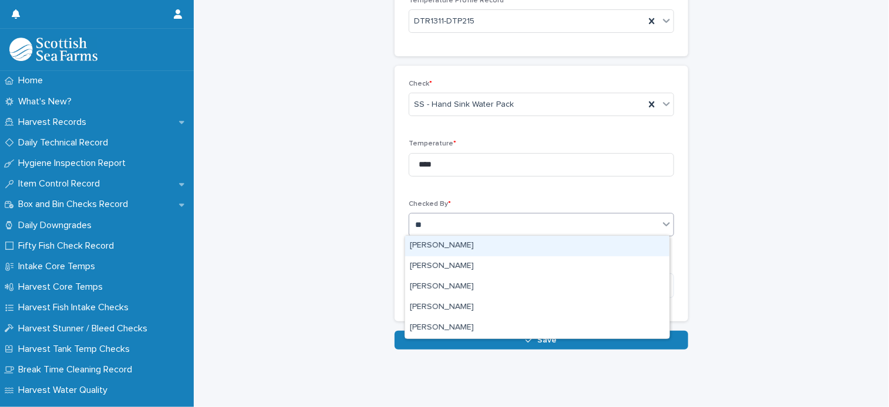
type input "***"
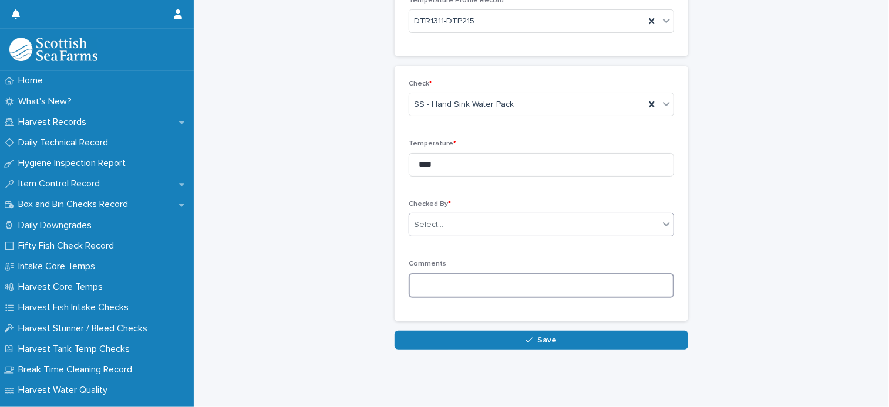
click at [457, 287] on textarea at bounding box center [541, 286] width 265 height 25
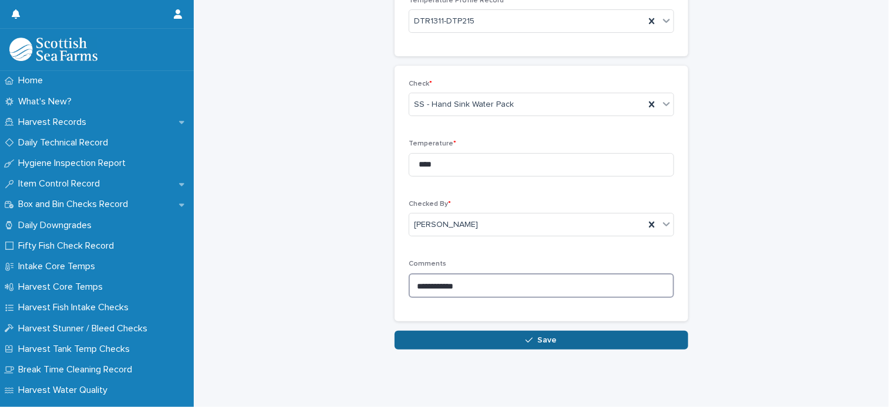
type textarea "**********"
click at [538, 336] on span "Save" at bounding box center [547, 340] width 19 height 8
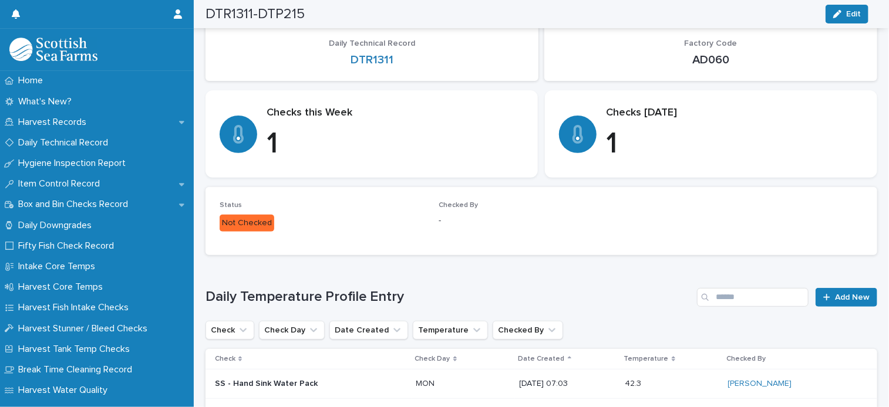
scroll to position [108, 0]
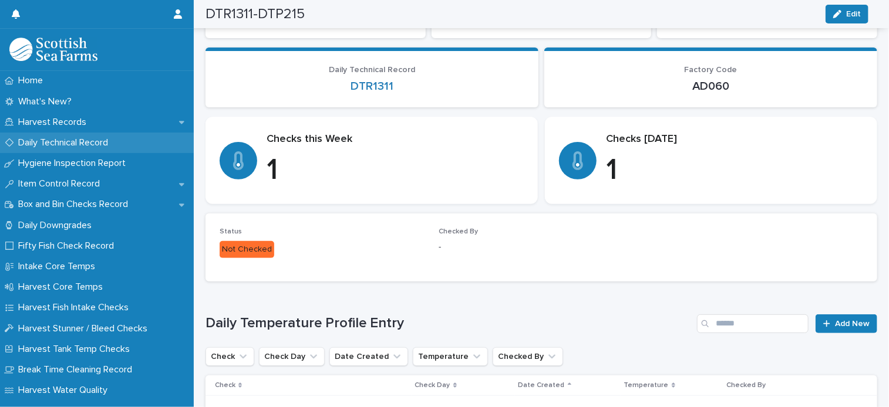
click at [63, 137] on div "Daily Technical Record" at bounding box center [97, 143] width 194 height 21
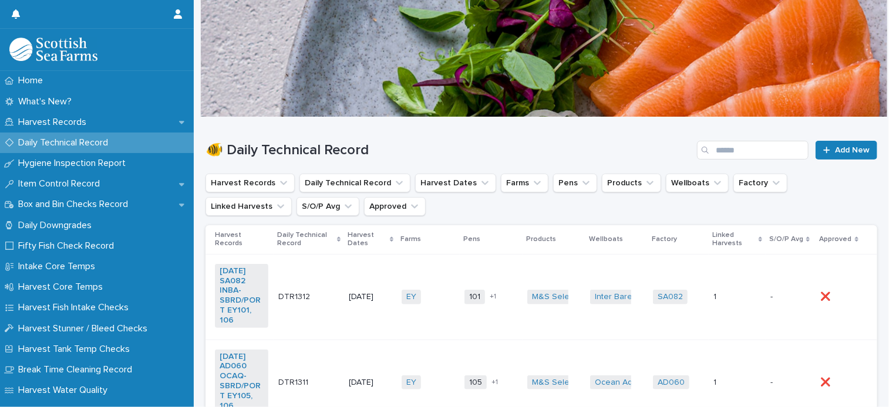
click at [430, 356] on td "EY + 0" at bounding box center [428, 383] width 63 height 86
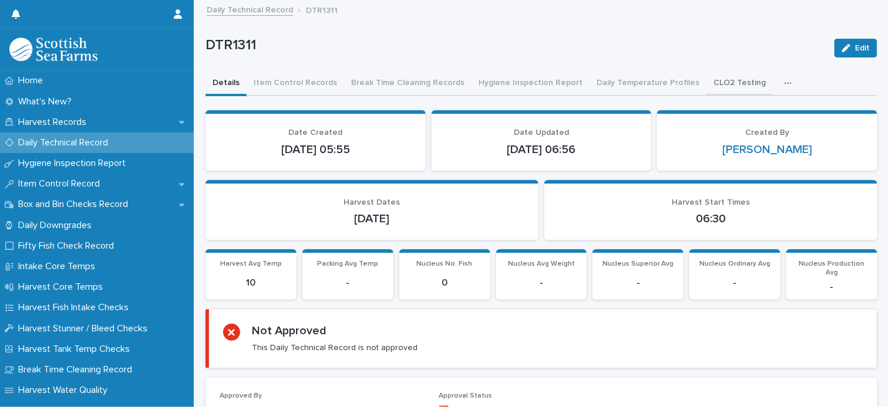
click at [726, 76] on button "CLO2 Testing" at bounding box center [739, 84] width 66 height 25
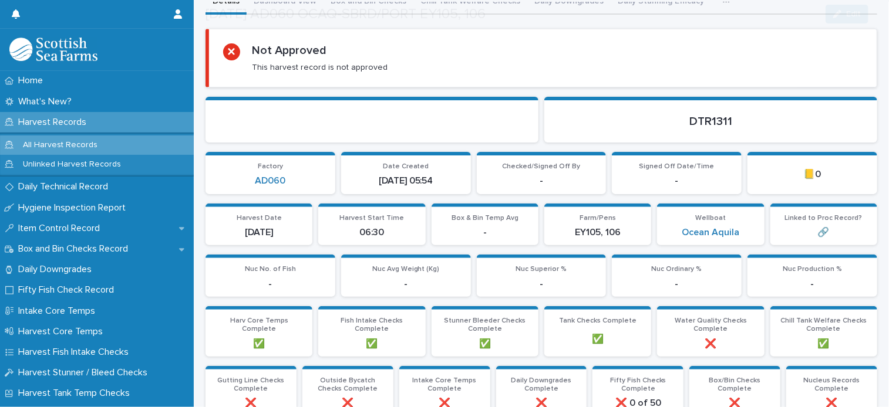
scroll to position [117, 0]
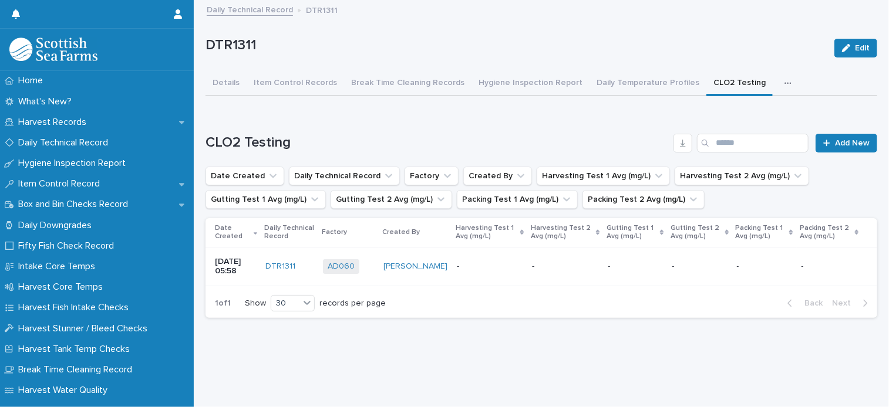
click at [543, 262] on p at bounding box center [565, 267] width 66 height 10
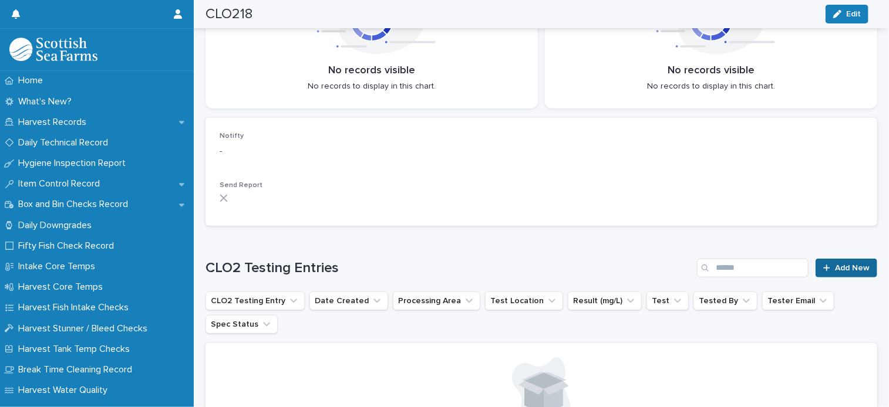
click at [835, 264] on span "Add New" at bounding box center [852, 268] width 35 height 8
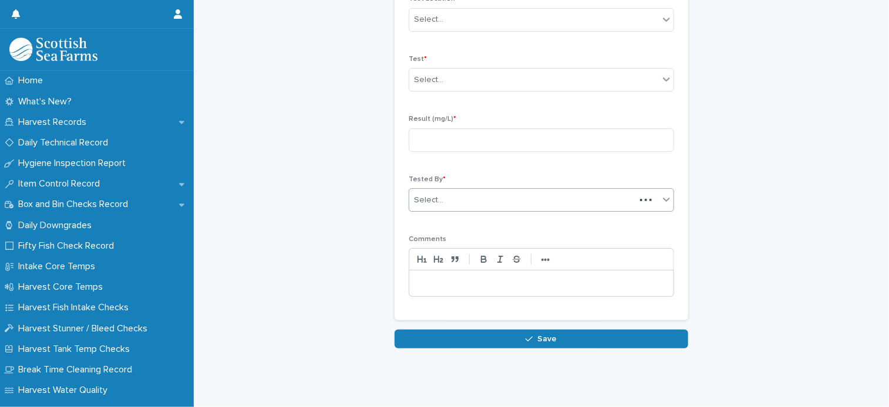
scroll to position [187, 0]
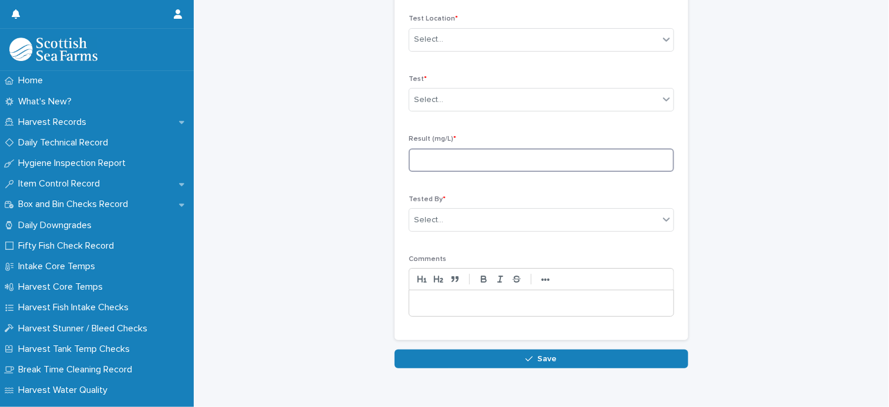
click at [442, 156] on input at bounding box center [541, 160] width 265 height 23
type input "****"
click at [445, 97] on div "Select..." at bounding box center [534, 99] width 250 height 19
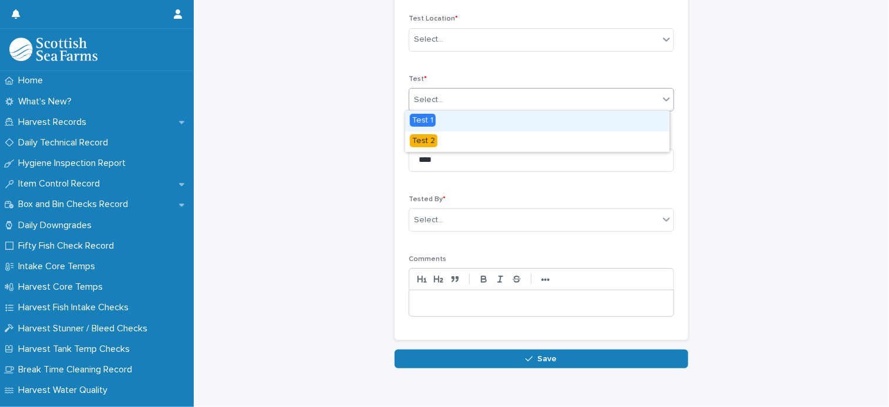
click at [447, 127] on div "Test 1" at bounding box center [537, 121] width 264 height 21
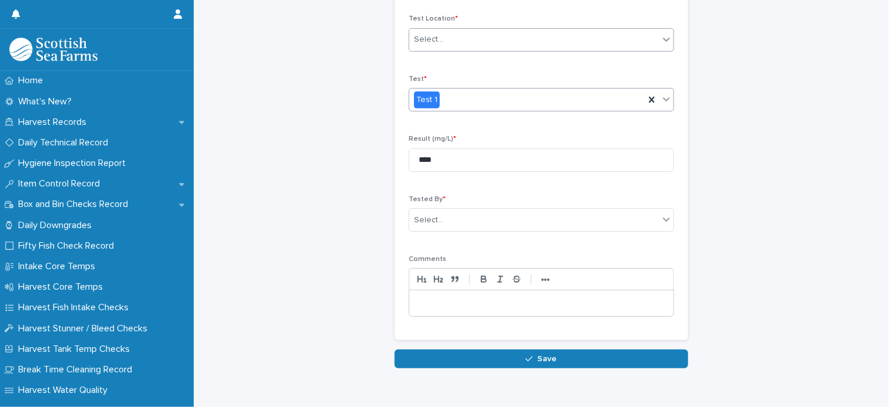
click at [437, 43] on div "Select..." at bounding box center [428, 39] width 29 height 12
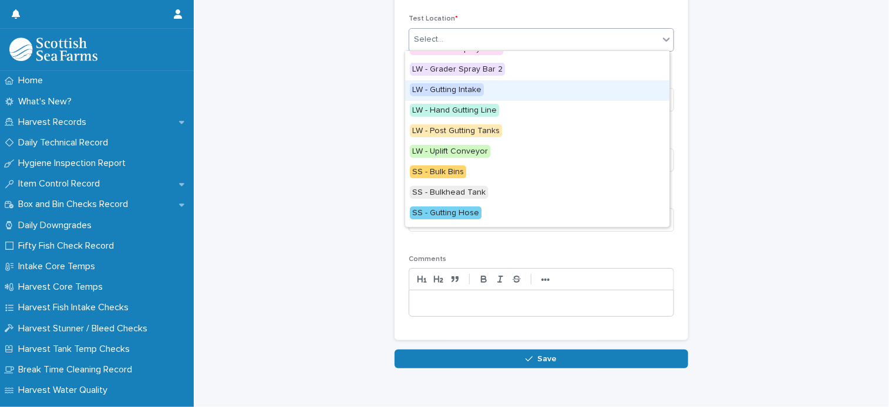
scroll to position [132, 0]
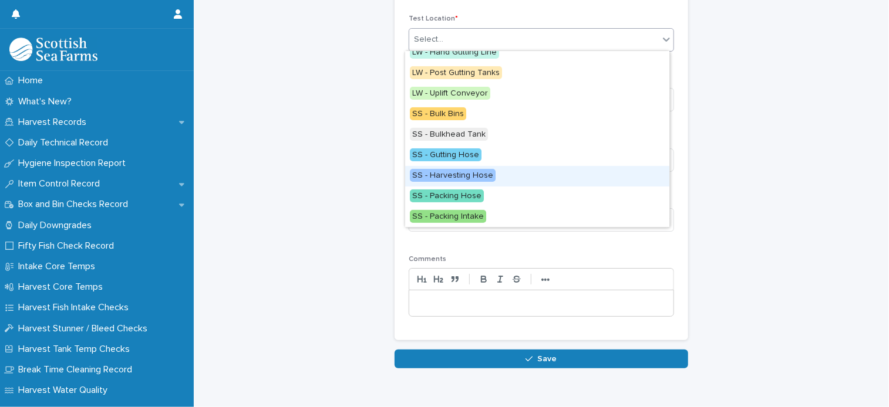
click at [511, 175] on div "SS - Harvesting Hose" at bounding box center [537, 176] width 264 height 21
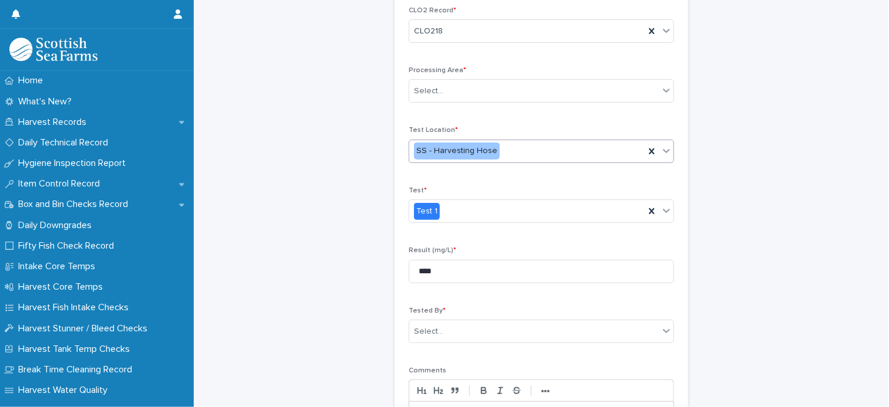
scroll to position [69, 0]
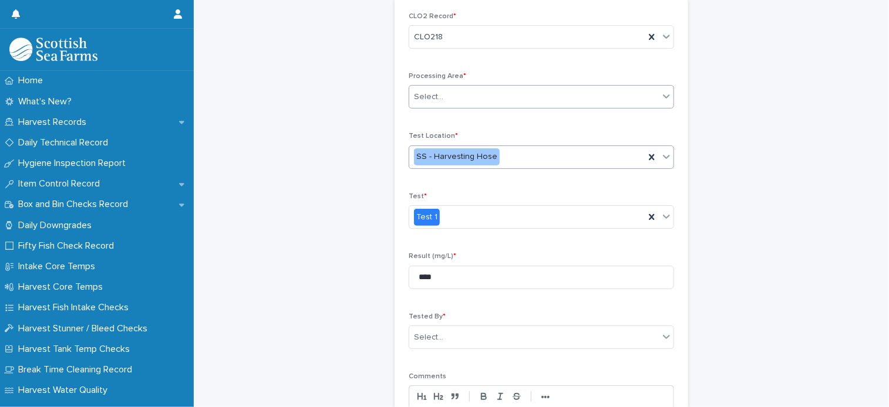
click at [470, 88] on div "Select..." at bounding box center [534, 96] width 250 height 19
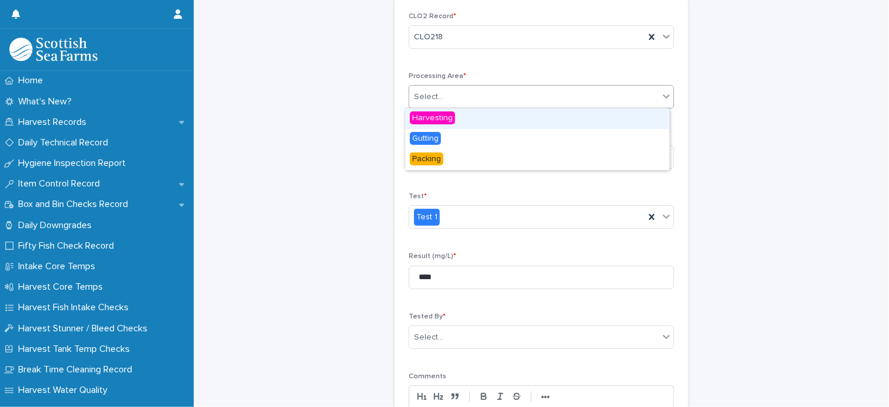
click at [467, 120] on div "Harvesting" at bounding box center [537, 119] width 264 height 21
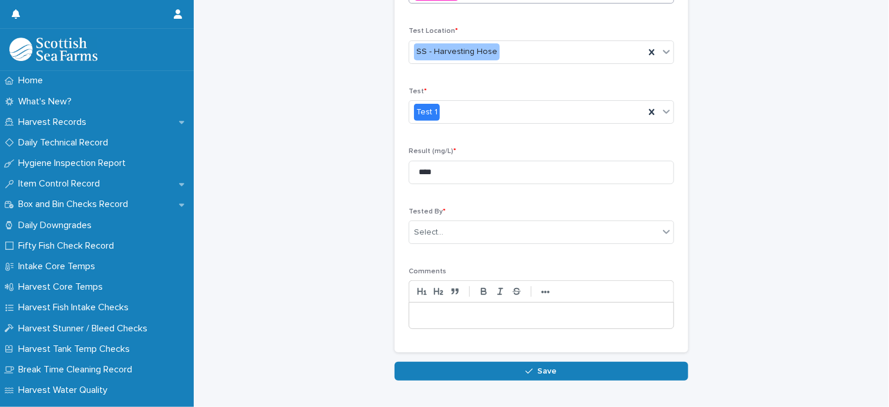
scroll to position [187, 0]
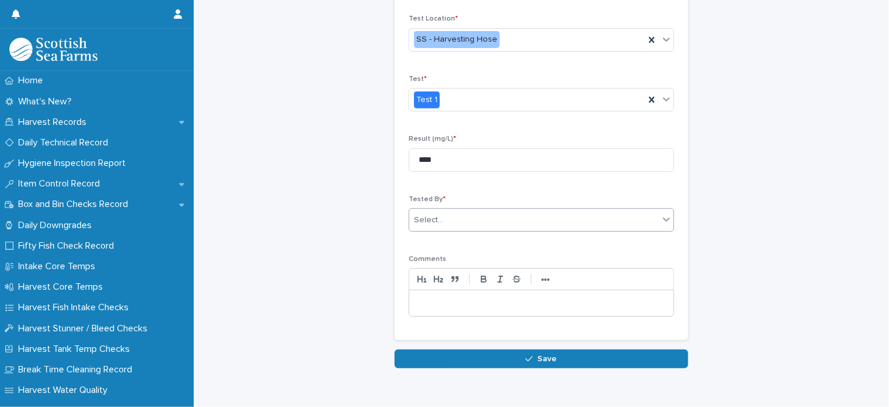
click at [480, 225] on div "Select..." at bounding box center [534, 220] width 250 height 19
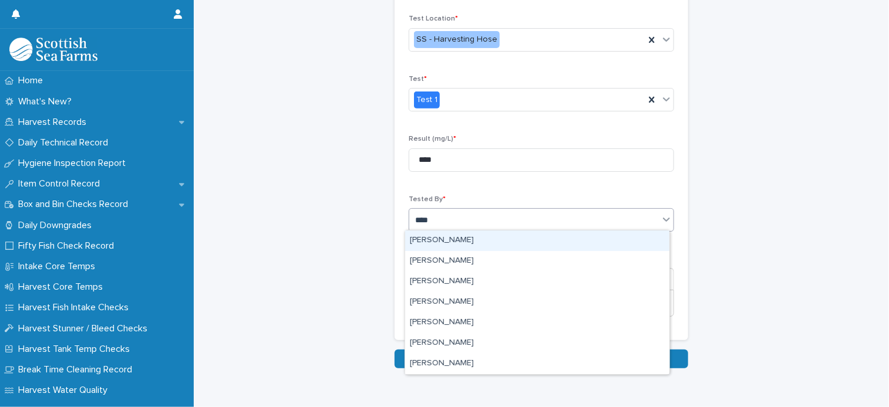
type input "*****"
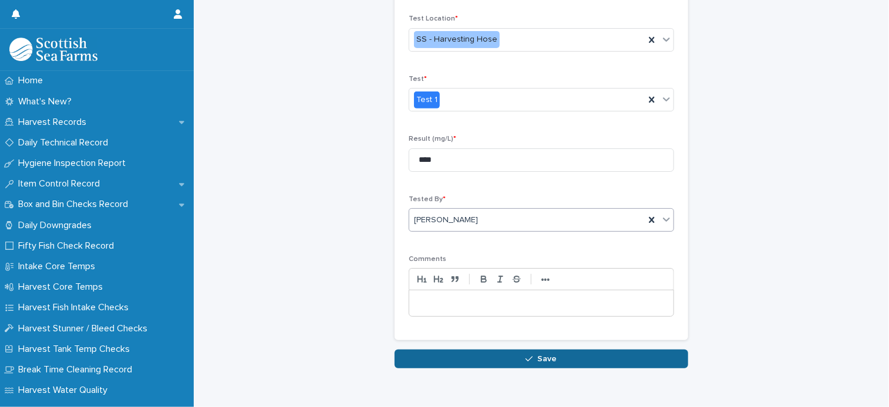
click at [569, 359] on button "Save" at bounding box center [542, 359] width 294 height 19
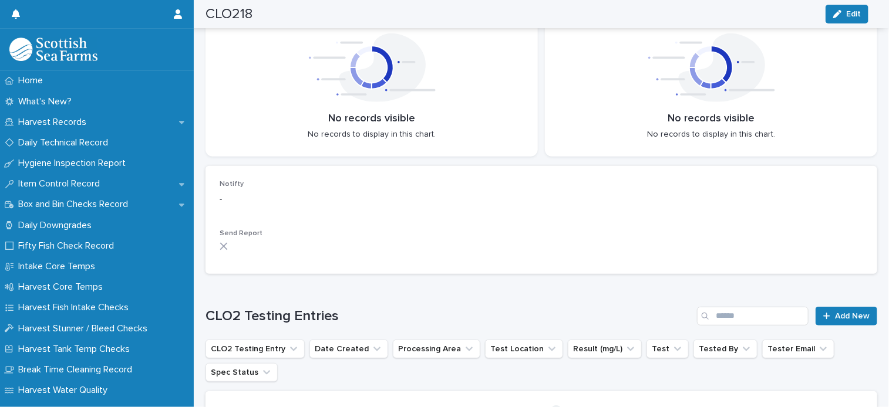
scroll to position [272, 0]
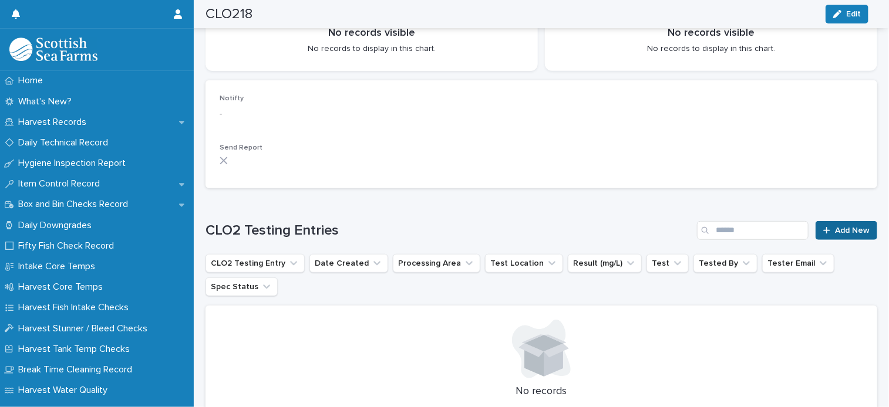
click at [847, 227] on span "Add New" at bounding box center [852, 231] width 35 height 8
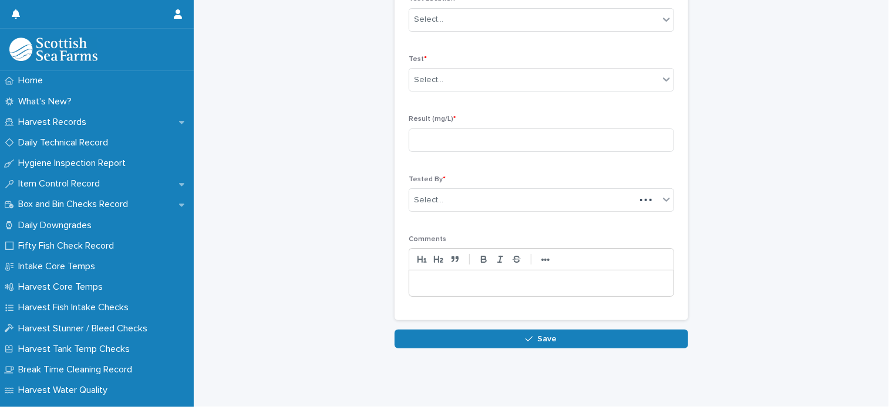
scroll to position [187, 0]
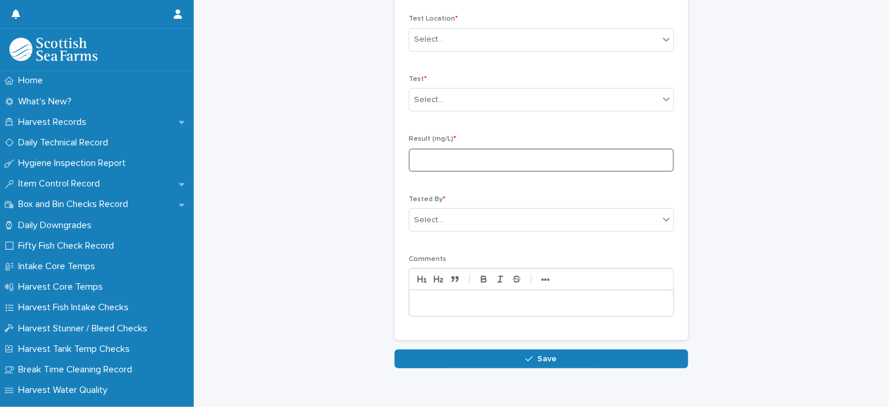
click at [532, 167] on input at bounding box center [541, 160] width 265 height 23
type input "****"
click at [511, 104] on div "Select..." at bounding box center [534, 99] width 250 height 19
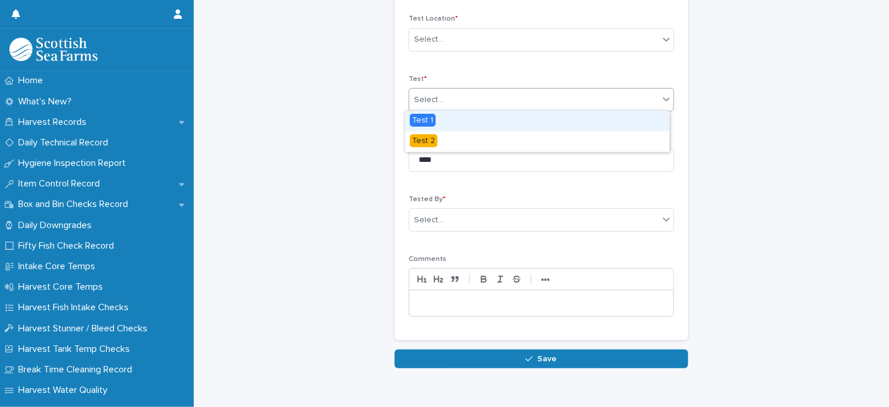
click at [491, 121] on div "Test 1" at bounding box center [537, 121] width 264 height 21
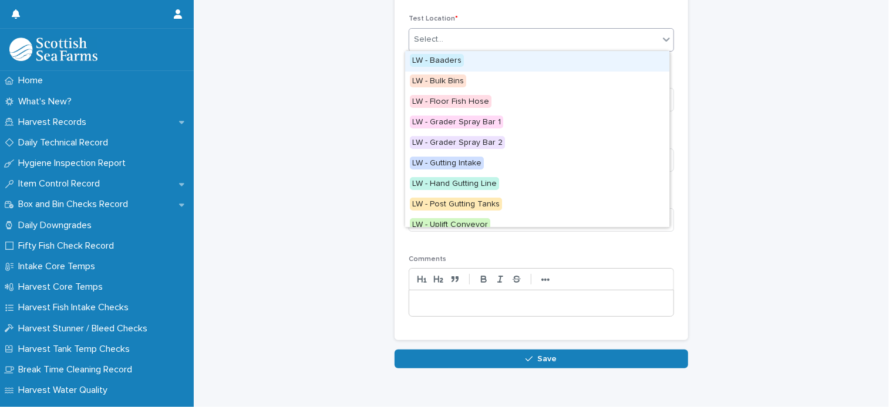
click at [462, 35] on div "Select..." at bounding box center [534, 39] width 250 height 19
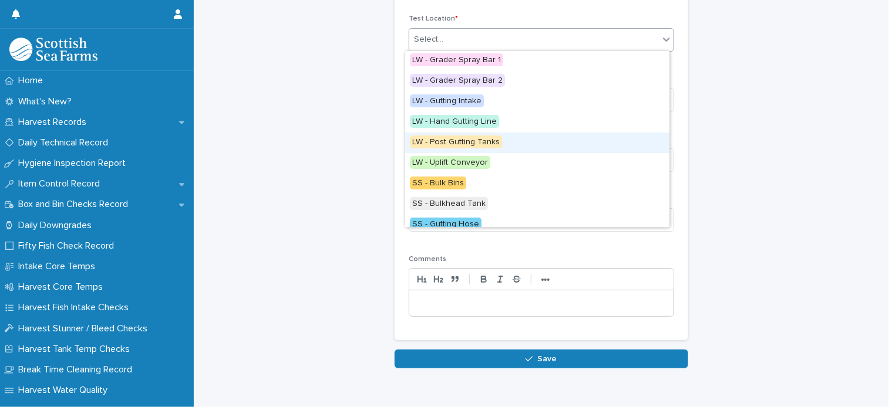
scroll to position [132, 0]
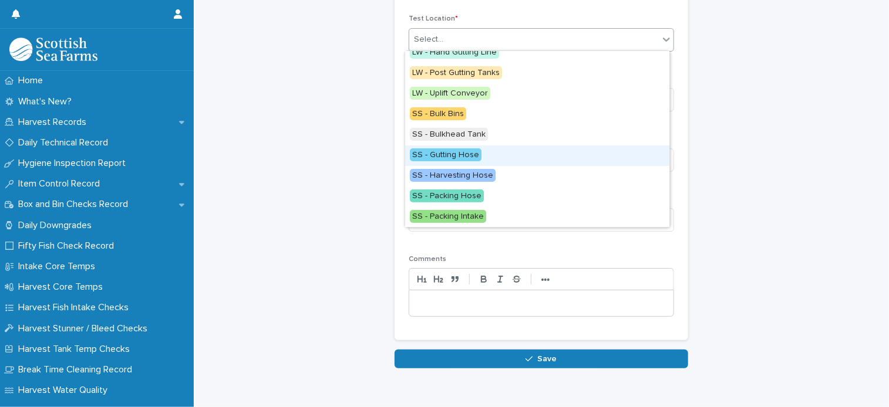
click at [483, 153] on div "SS - Gutting Hose" at bounding box center [537, 156] width 264 height 21
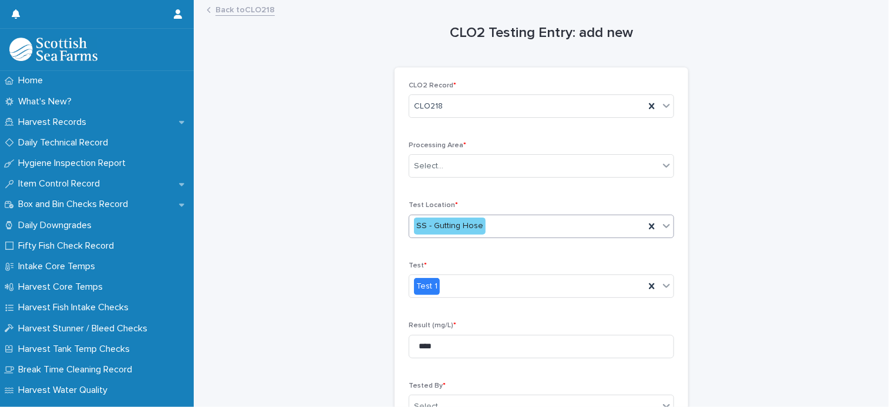
scroll to position [0, 0]
click at [485, 171] on div "Select..." at bounding box center [534, 166] width 250 height 19
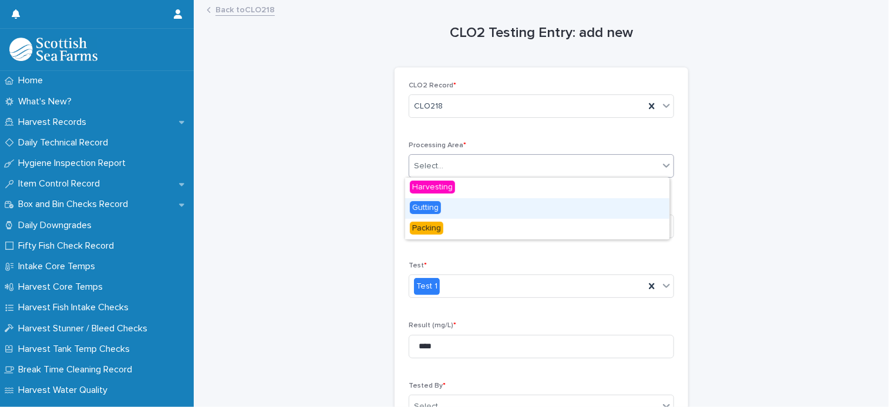
click at [470, 214] on div "Gutting" at bounding box center [537, 208] width 264 height 21
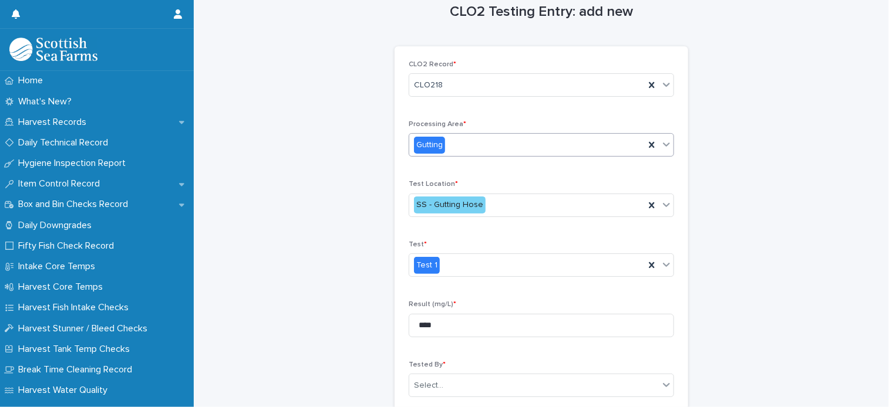
scroll to position [59, 0]
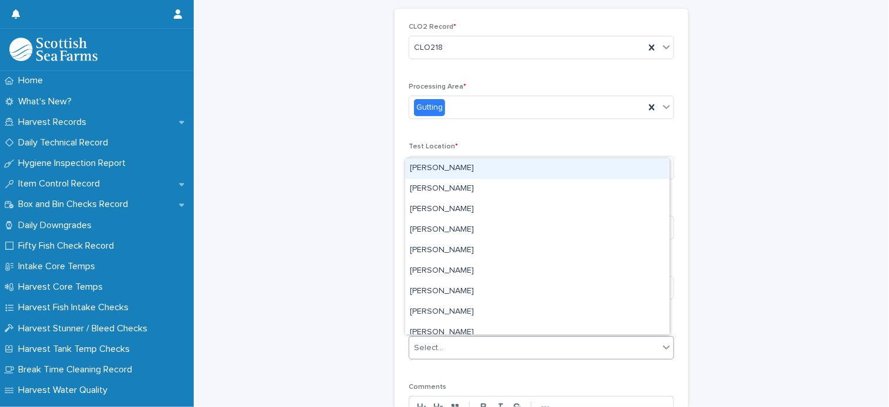
click at [449, 345] on div "Select..." at bounding box center [534, 348] width 250 height 19
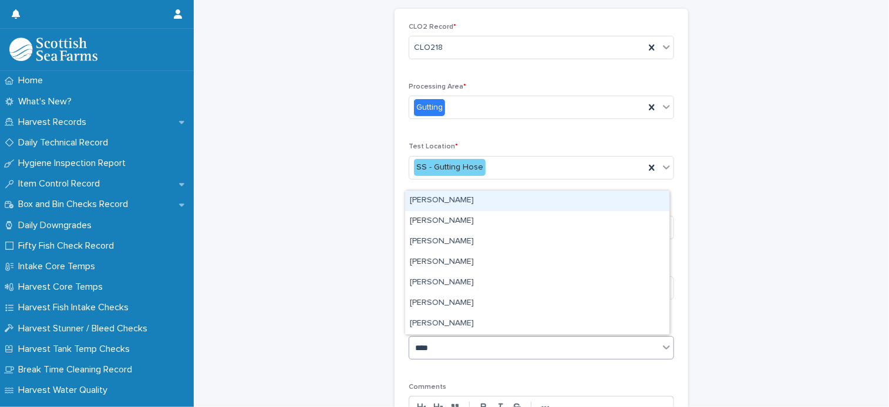
type input "*****"
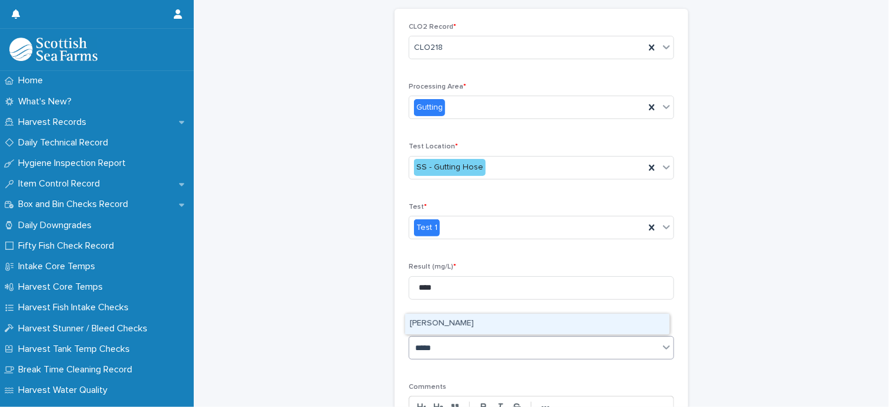
click at [466, 324] on div "[PERSON_NAME]" at bounding box center [537, 324] width 264 height 21
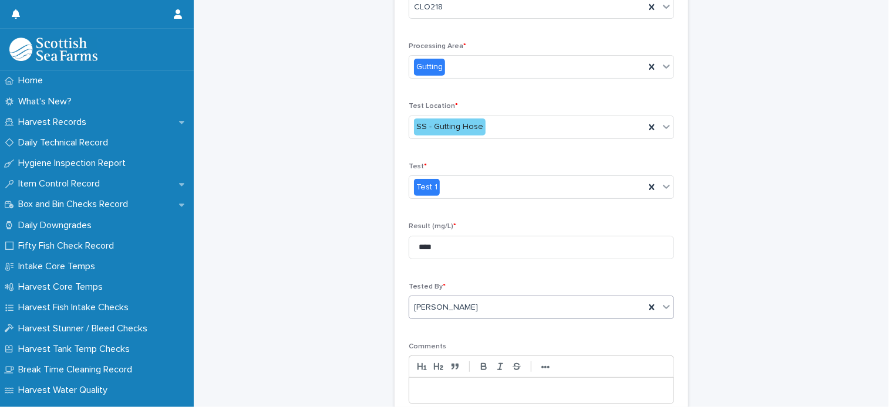
scroll to position [176, 0]
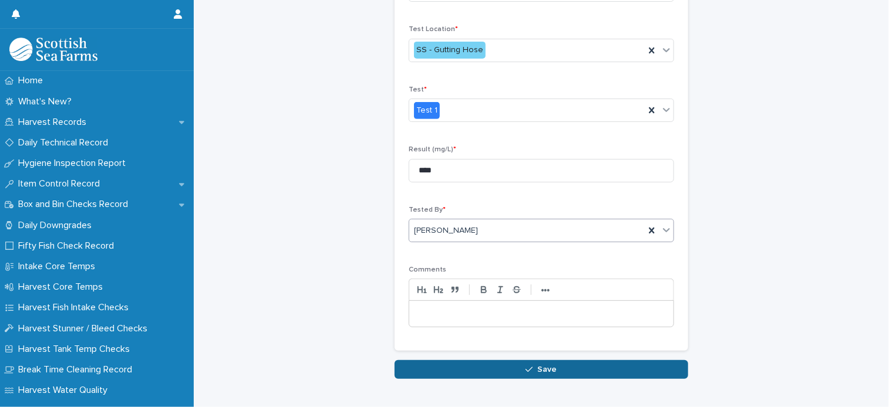
click at [561, 371] on button "Save" at bounding box center [542, 369] width 294 height 19
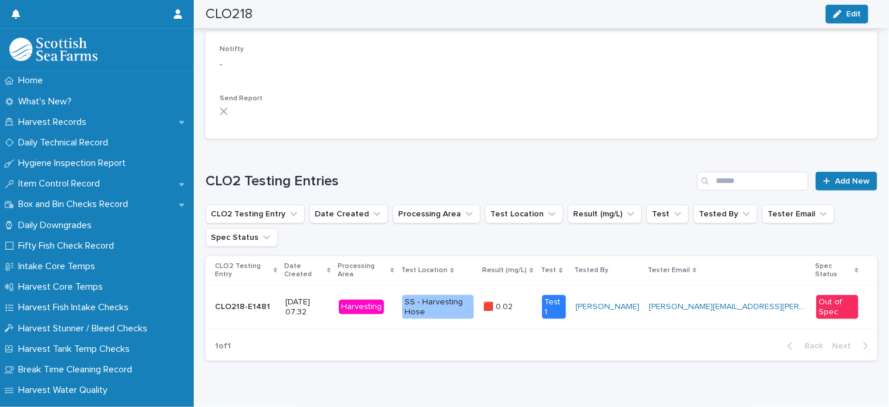
scroll to position [343, 0]
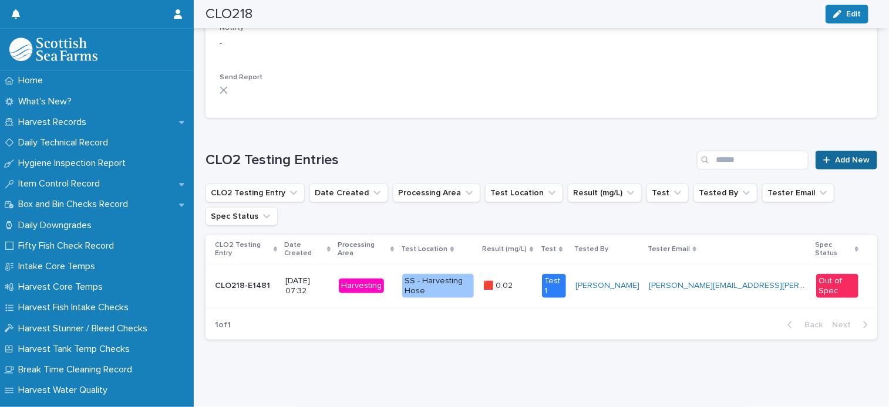
click at [835, 156] on span "Add New" at bounding box center [852, 160] width 35 height 8
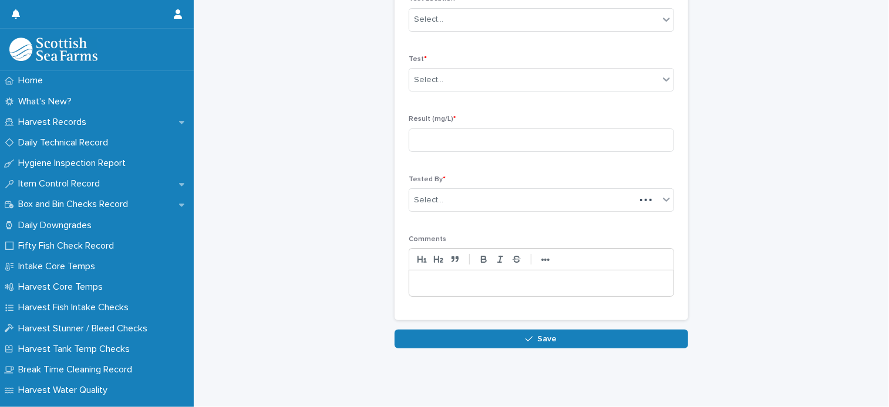
scroll to position [187, 0]
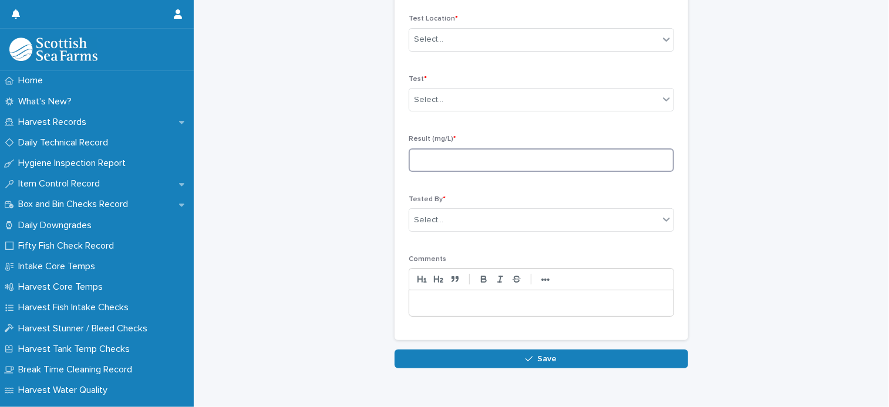
click at [477, 159] on input at bounding box center [541, 160] width 265 height 23
type input "****"
click at [467, 97] on div "Select..." at bounding box center [534, 99] width 250 height 19
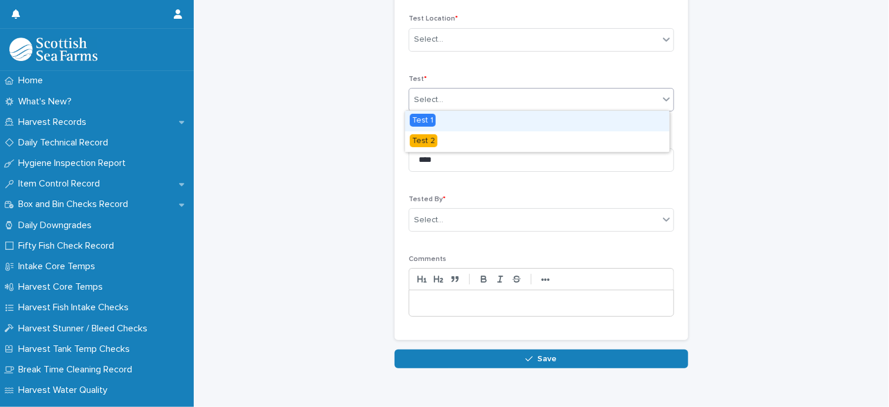
click at [456, 122] on div "Test 1" at bounding box center [537, 121] width 264 height 21
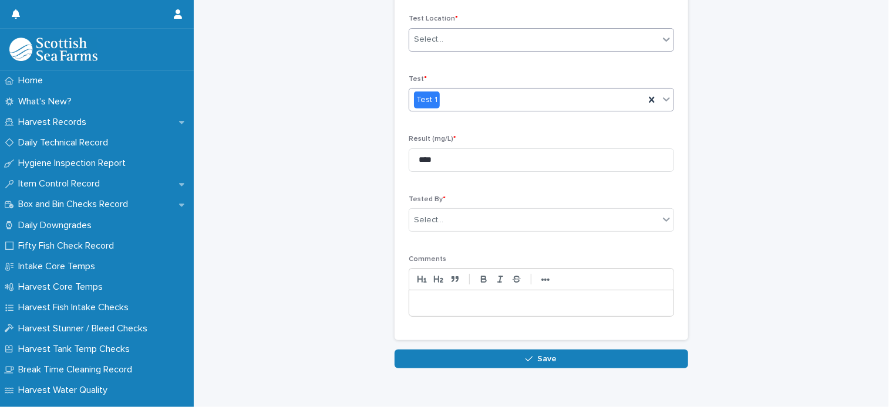
click at [455, 43] on div "Select..." at bounding box center [534, 39] width 250 height 19
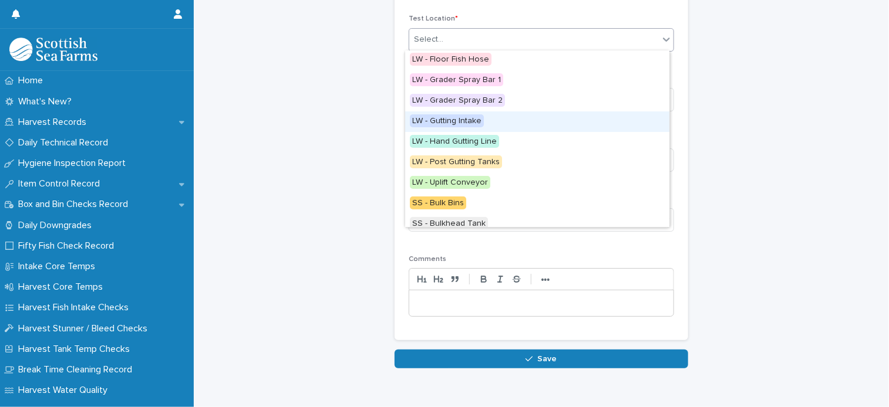
scroll to position [132, 0]
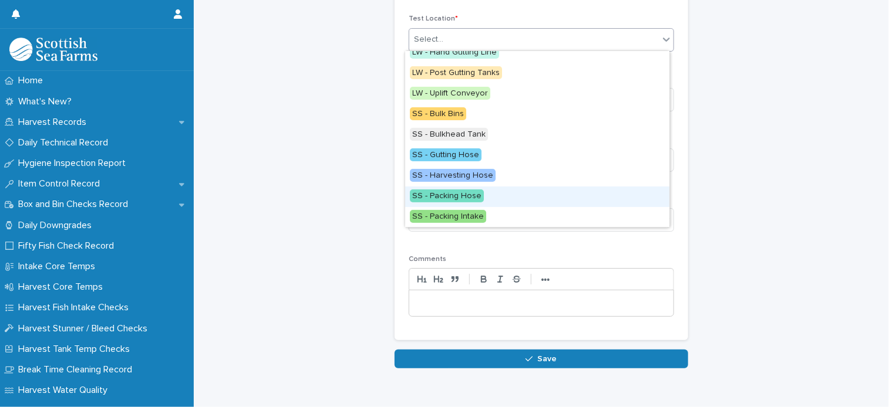
click at [480, 199] on div "SS - Packing Hose" at bounding box center [537, 197] width 264 height 21
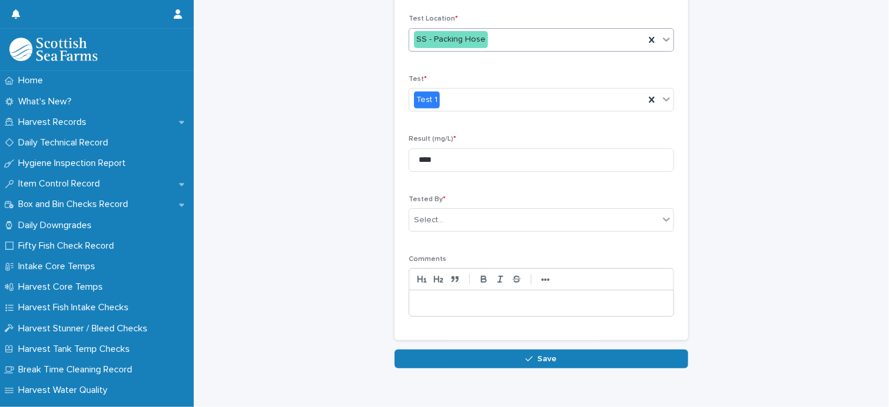
scroll to position [128, 0]
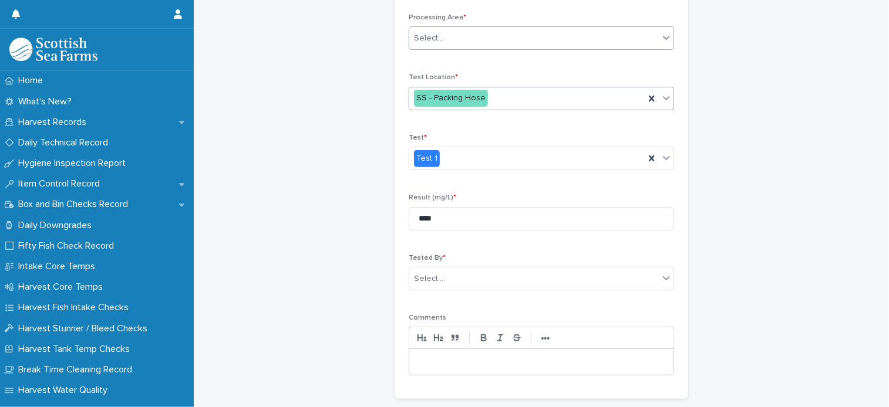
click at [463, 36] on div "Select..." at bounding box center [534, 38] width 250 height 19
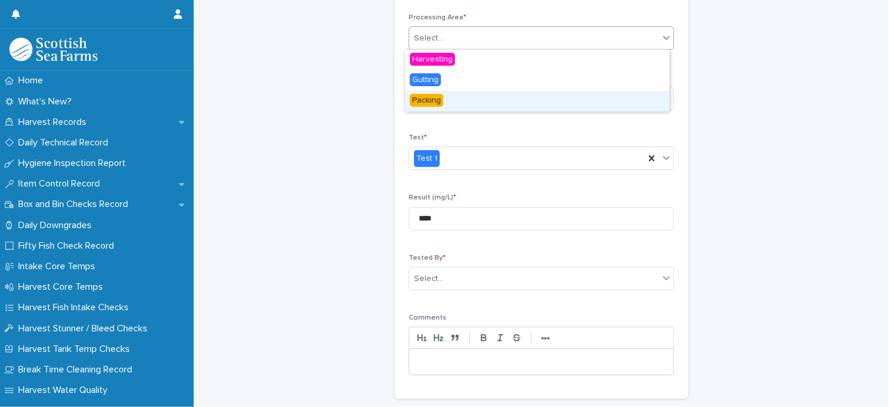
click at [456, 97] on div "Packing" at bounding box center [537, 101] width 264 height 21
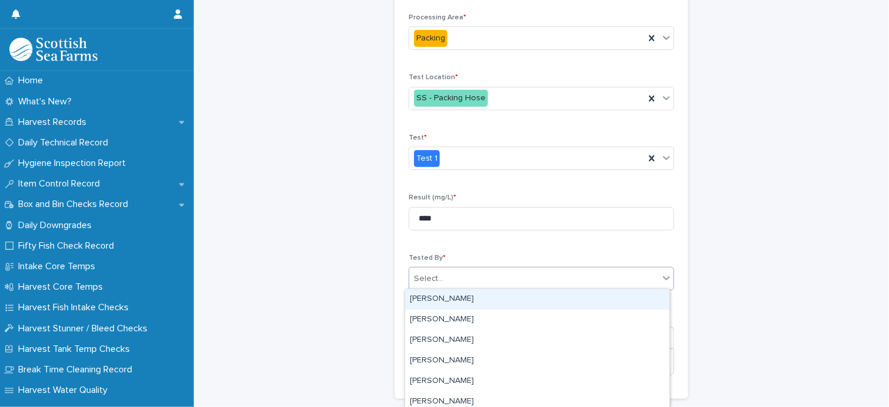
click at [467, 282] on div "Select..." at bounding box center [534, 278] width 250 height 19
type input "***"
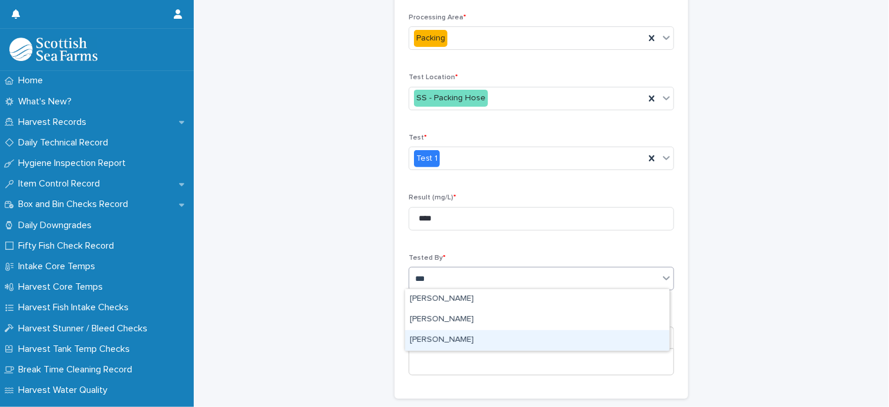
click at [465, 337] on div "Ionel Stoica" at bounding box center [537, 341] width 264 height 21
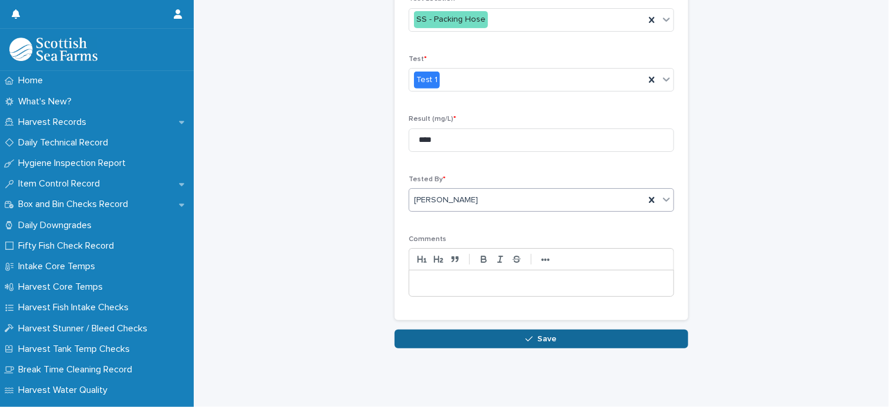
scroll to position [214, 0]
click at [569, 334] on button "Save" at bounding box center [542, 339] width 294 height 19
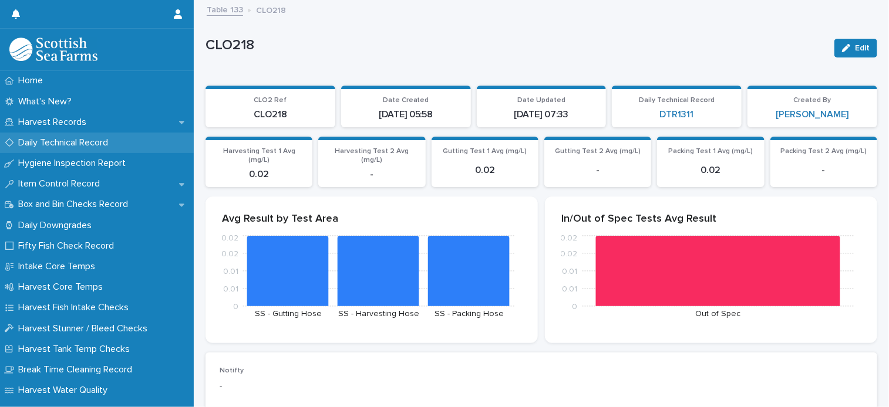
click at [75, 133] on div "Daily Technical Record" at bounding box center [97, 143] width 194 height 21
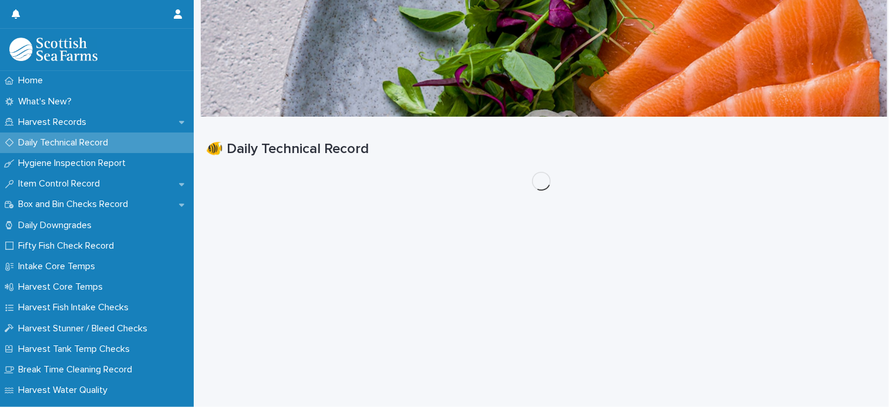
click at [75, 143] on p "Daily Technical Record" at bounding box center [66, 142] width 104 height 11
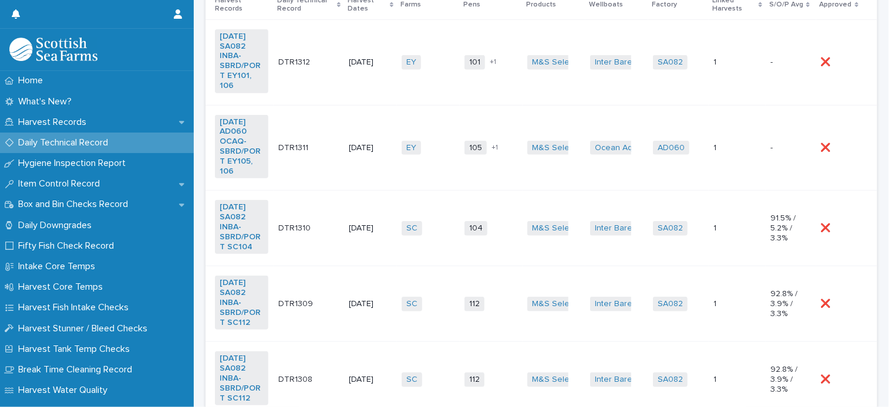
scroll to position [117, 0]
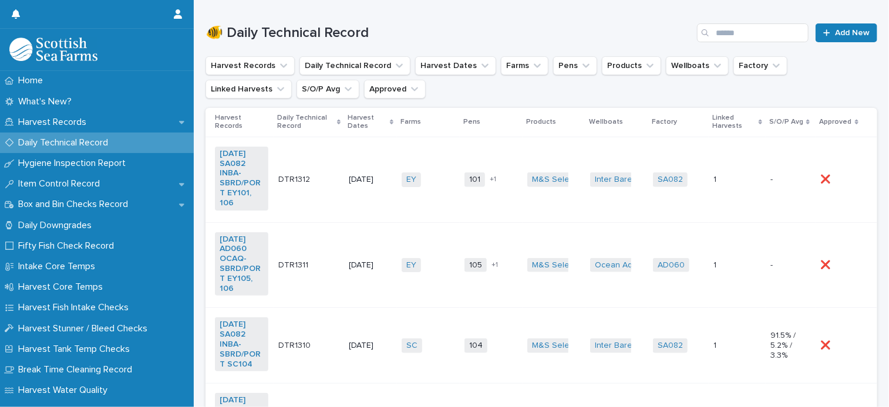
click at [430, 242] on td "EY + 0" at bounding box center [428, 266] width 63 height 86
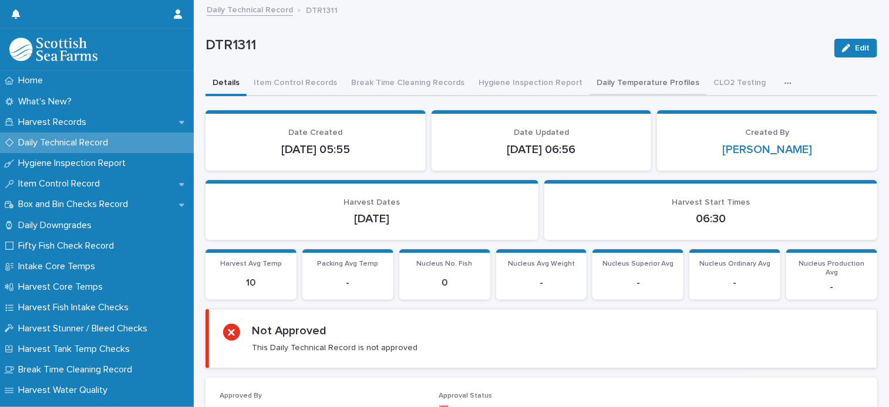
click at [627, 91] on button "Daily Temperature Profiles" at bounding box center [647, 84] width 117 height 25
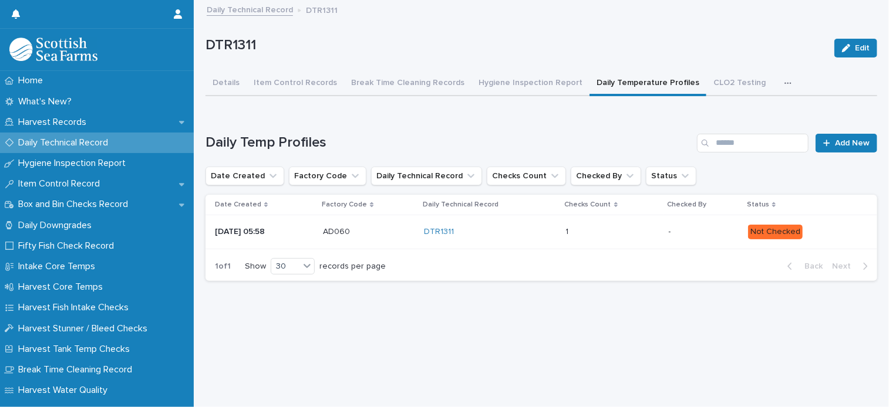
click at [598, 235] on p at bounding box center [612, 232] width 93 height 10
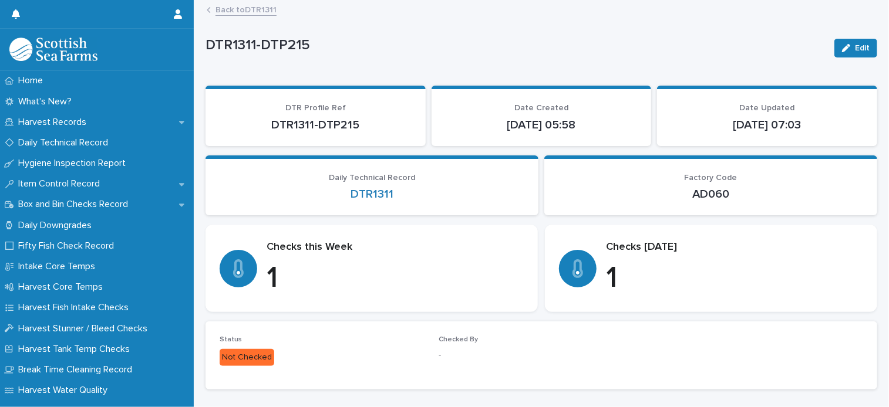
click at [261, 10] on link "Back to DTR1311" at bounding box center [245, 9] width 61 height 14
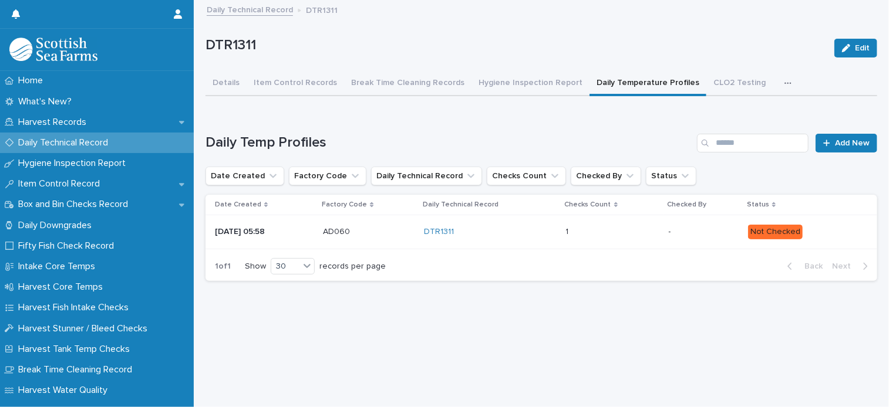
click at [730, 83] on button "CLO2 Testing" at bounding box center [739, 84] width 66 height 25
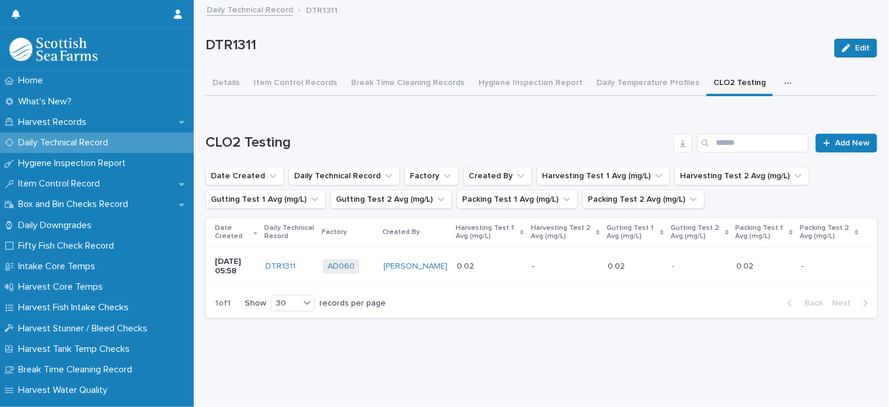
click at [218, 83] on button "Details" at bounding box center [225, 84] width 41 height 25
